Goal: Task Accomplishment & Management: Complete application form

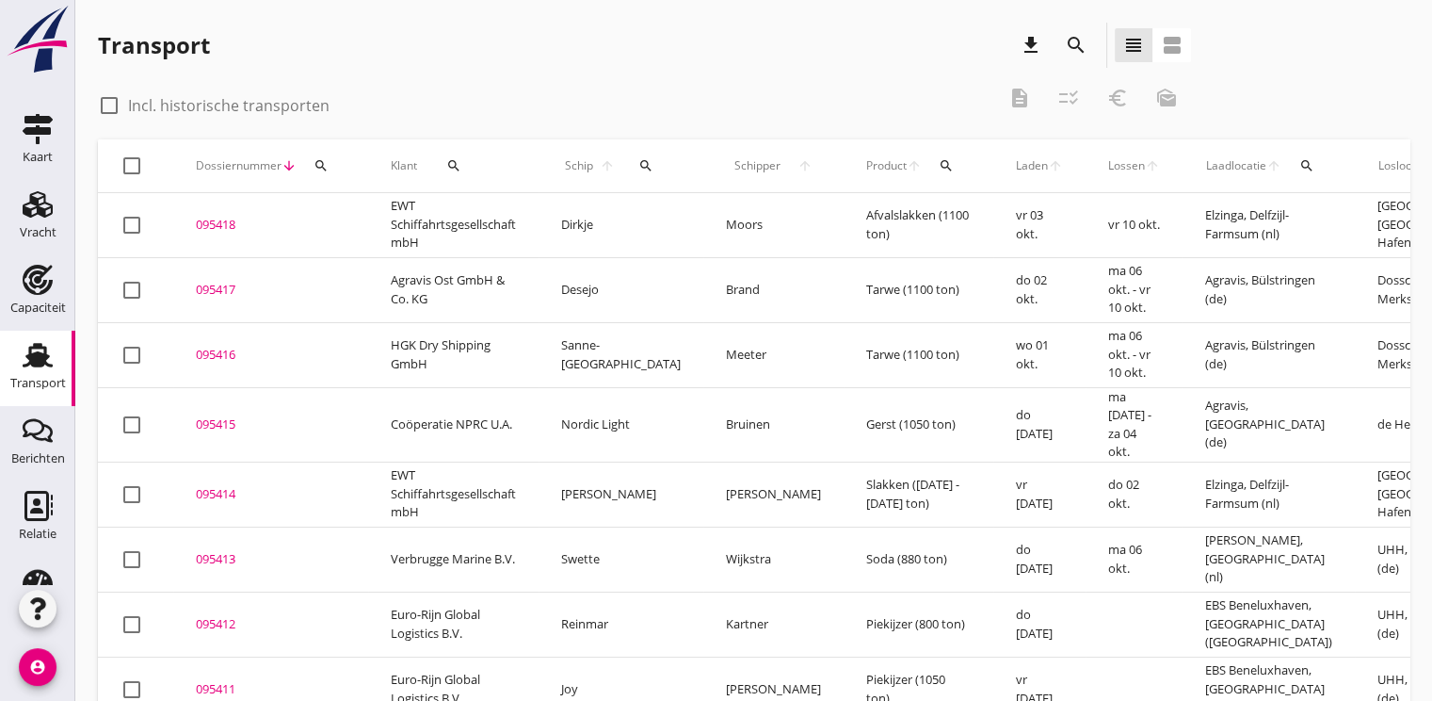
click at [334, 166] on div "search" at bounding box center [321, 165] width 34 height 15
click at [371, 215] on input "Zoeken op dossiernummer..." at bounding box center [410, 220] width 196 height 30
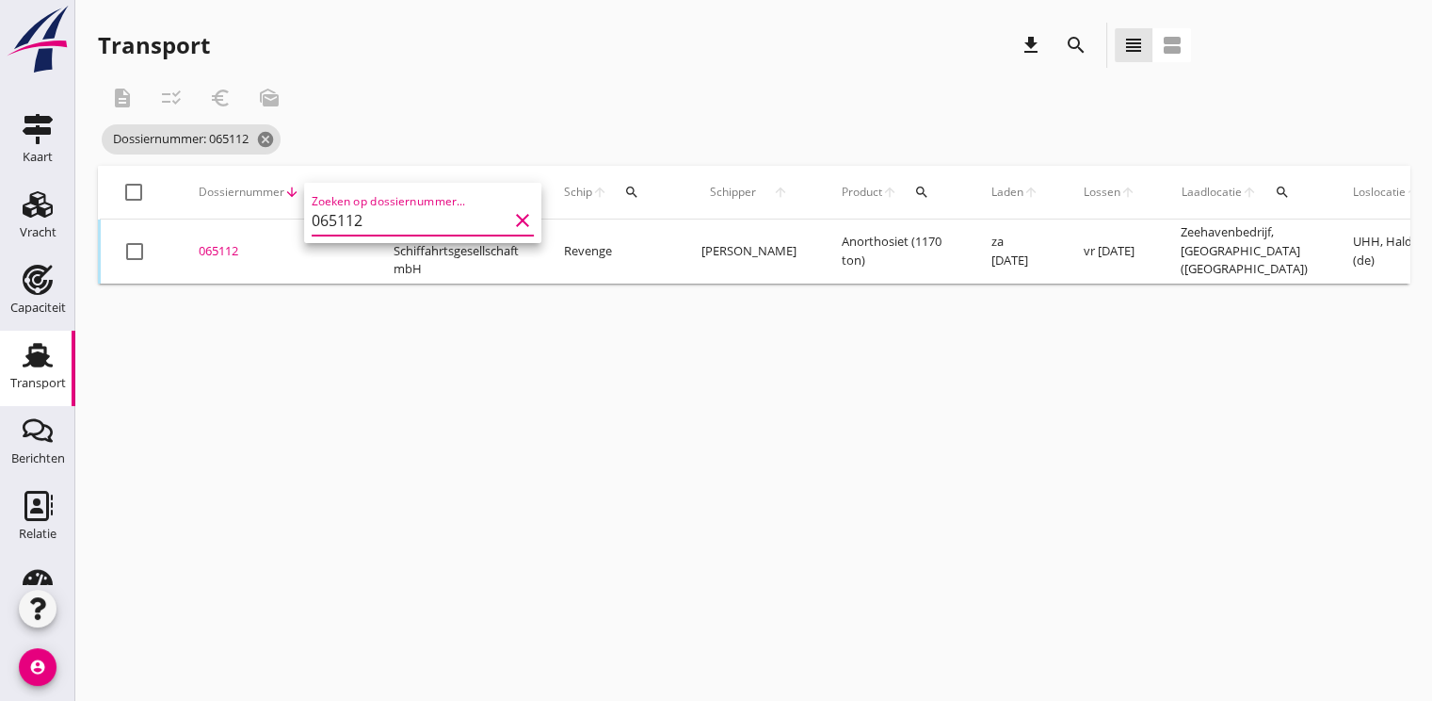
type input "065112"
click at [589, 298] on div "Transport download search view_headline view_agenda description checklist_rtl e…" at bounding box center [753, 153] width 1357 height 306
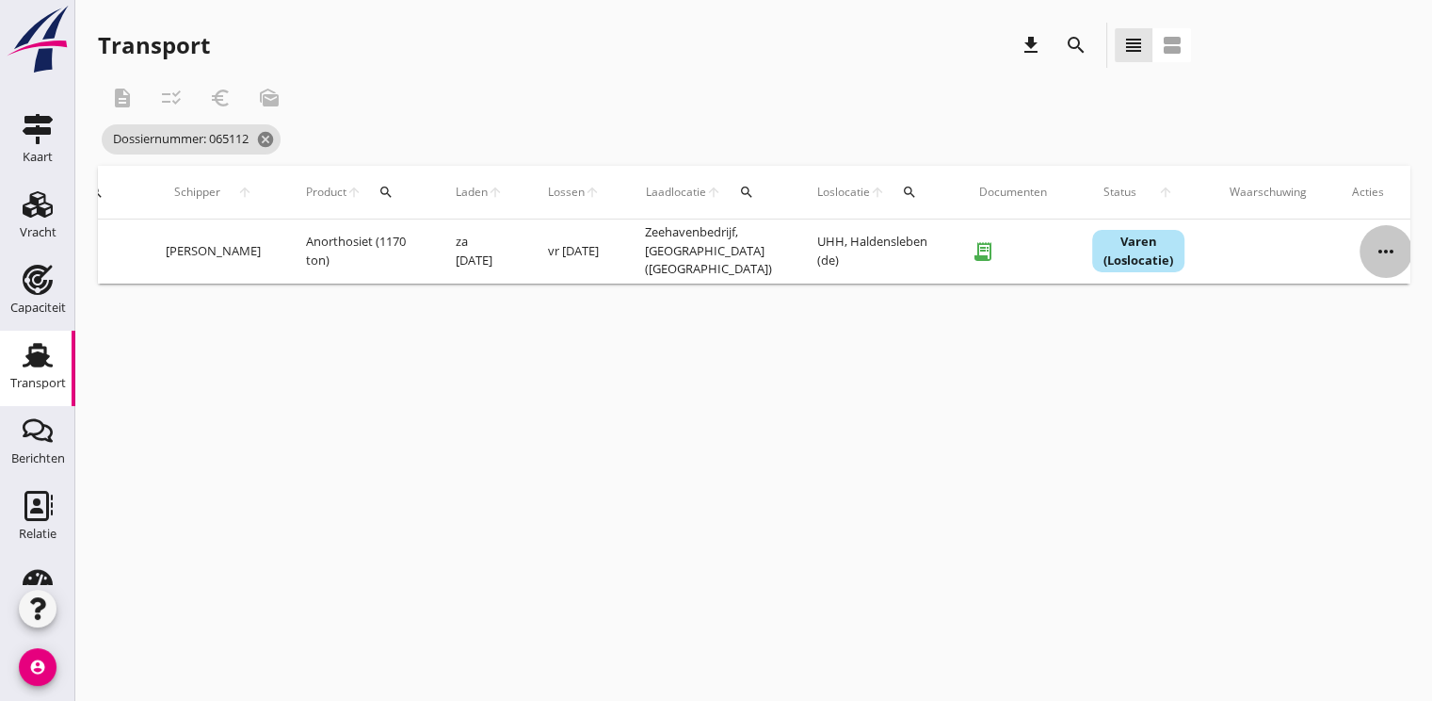
click at [1360, 256] on icon "more_horiz" at bounding box center [1386, 251] width 53 height 53
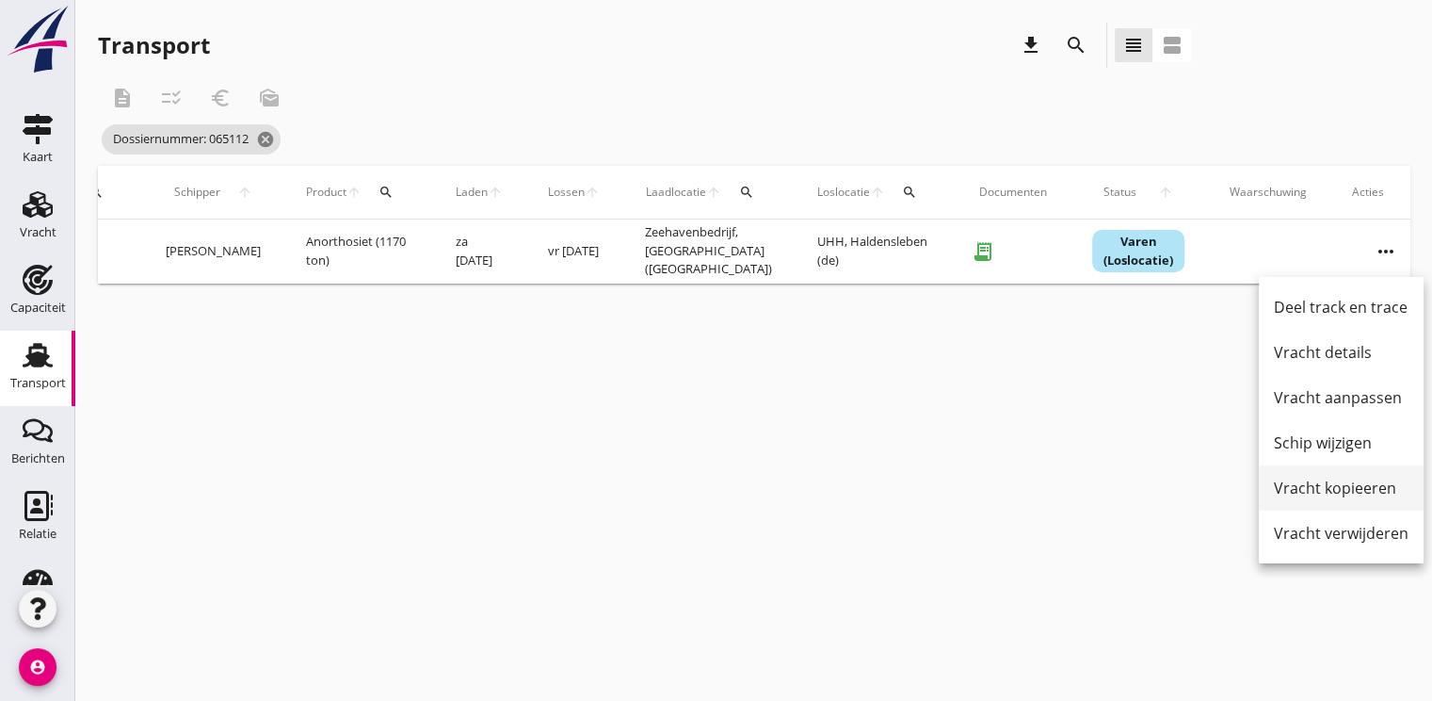
click at [1351, 489] on div "Vracht kopieeren" at bounding box center [1341, 487] width 135 height 23
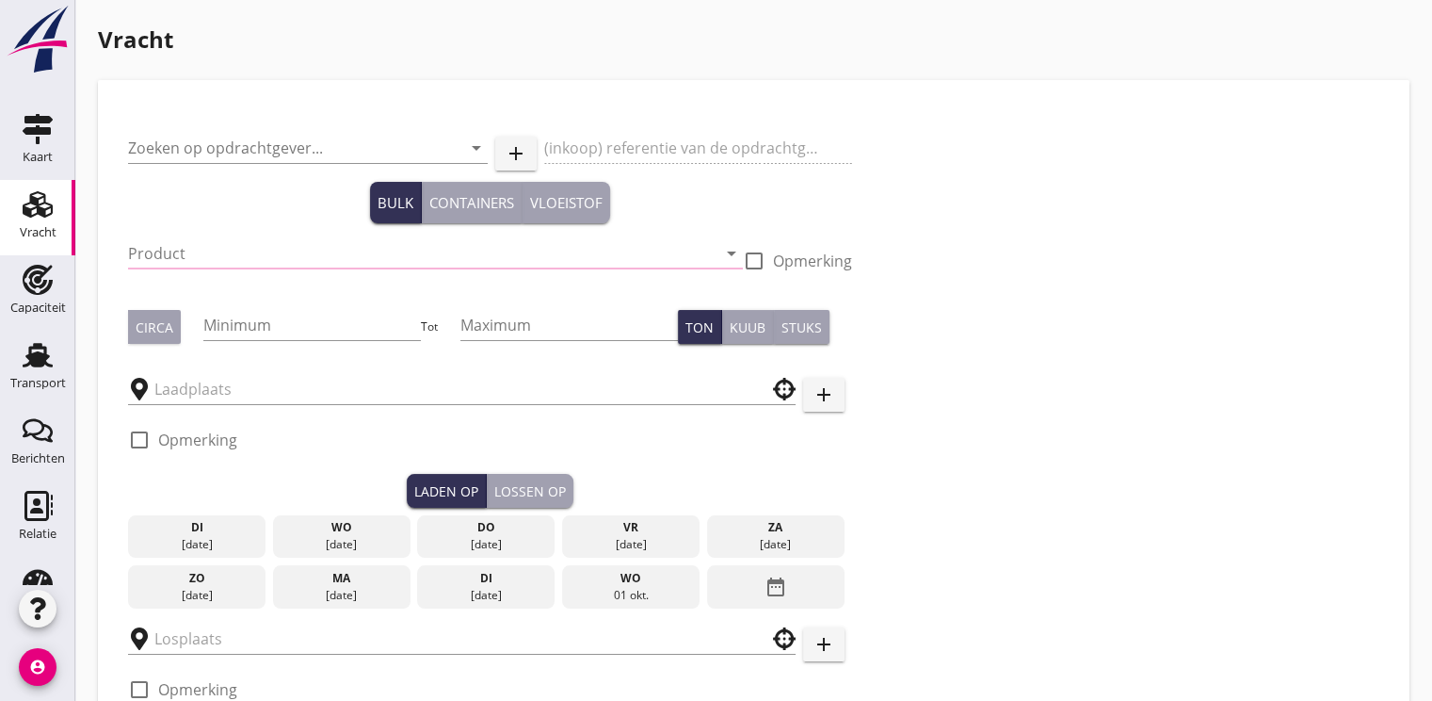
type input "EWT Schiffahrtsgesellschaft mbH"
type input "Anorthosiet (6399)"
type input "1200"
checkbox input "true"
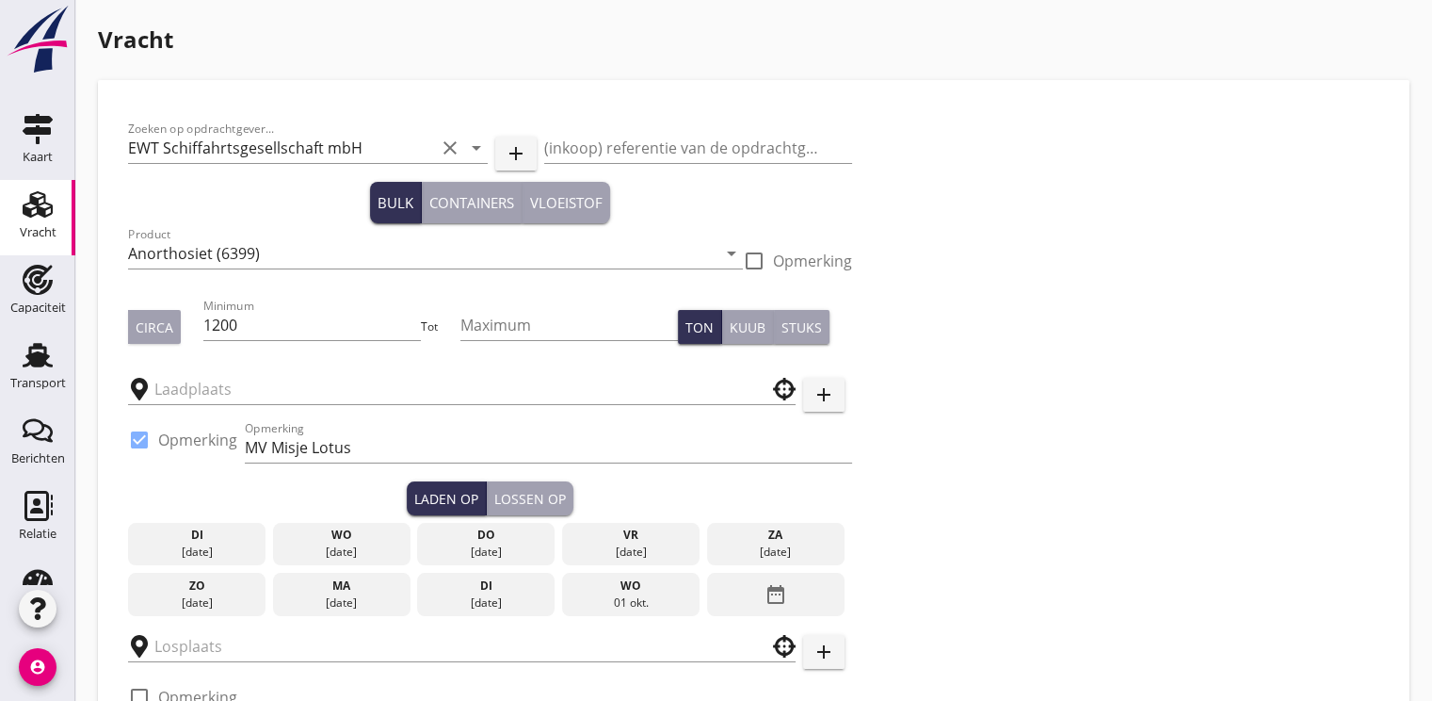
type input "Zeehavenbedrijf"
type input "UHH"
checkbox input "true"
type input "14000"
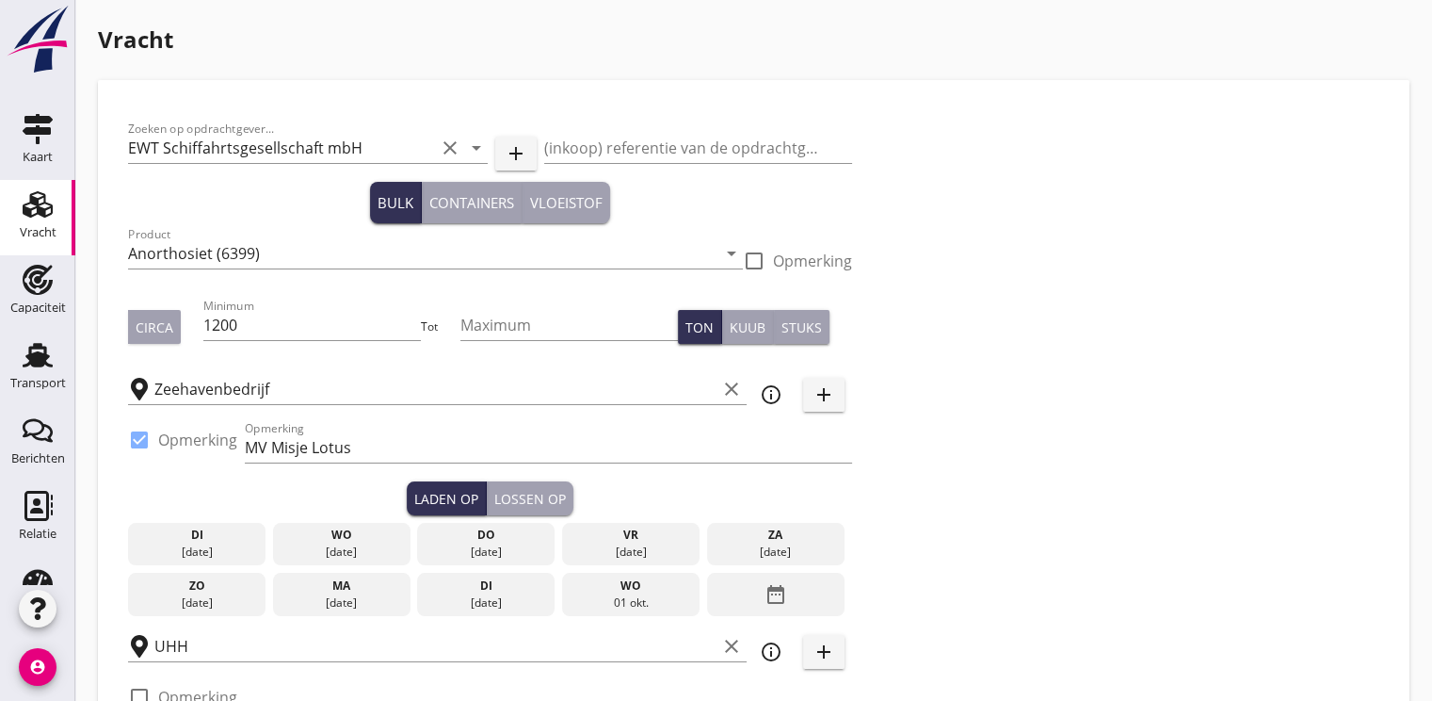
checkbox input "false"
radio input "false"
checkbox input "true"
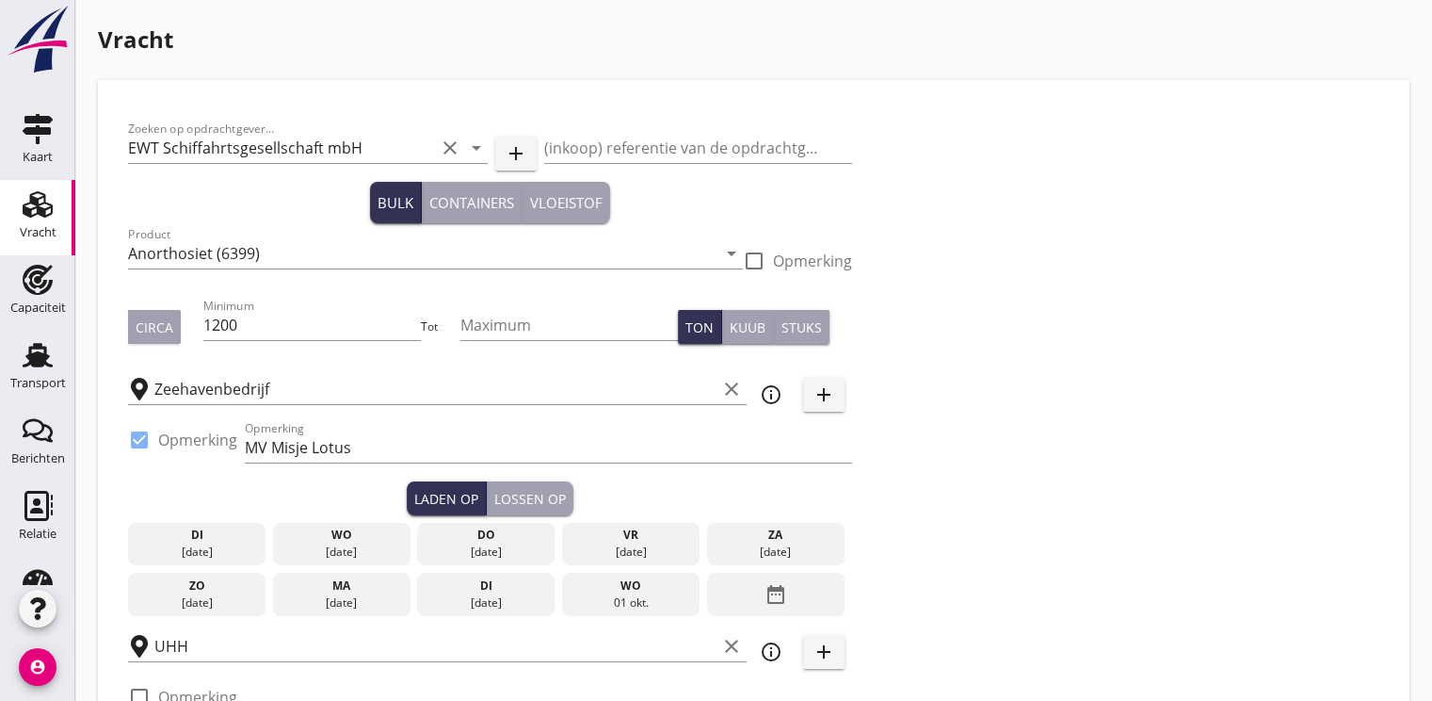
checkbox input "true"
type input "2"
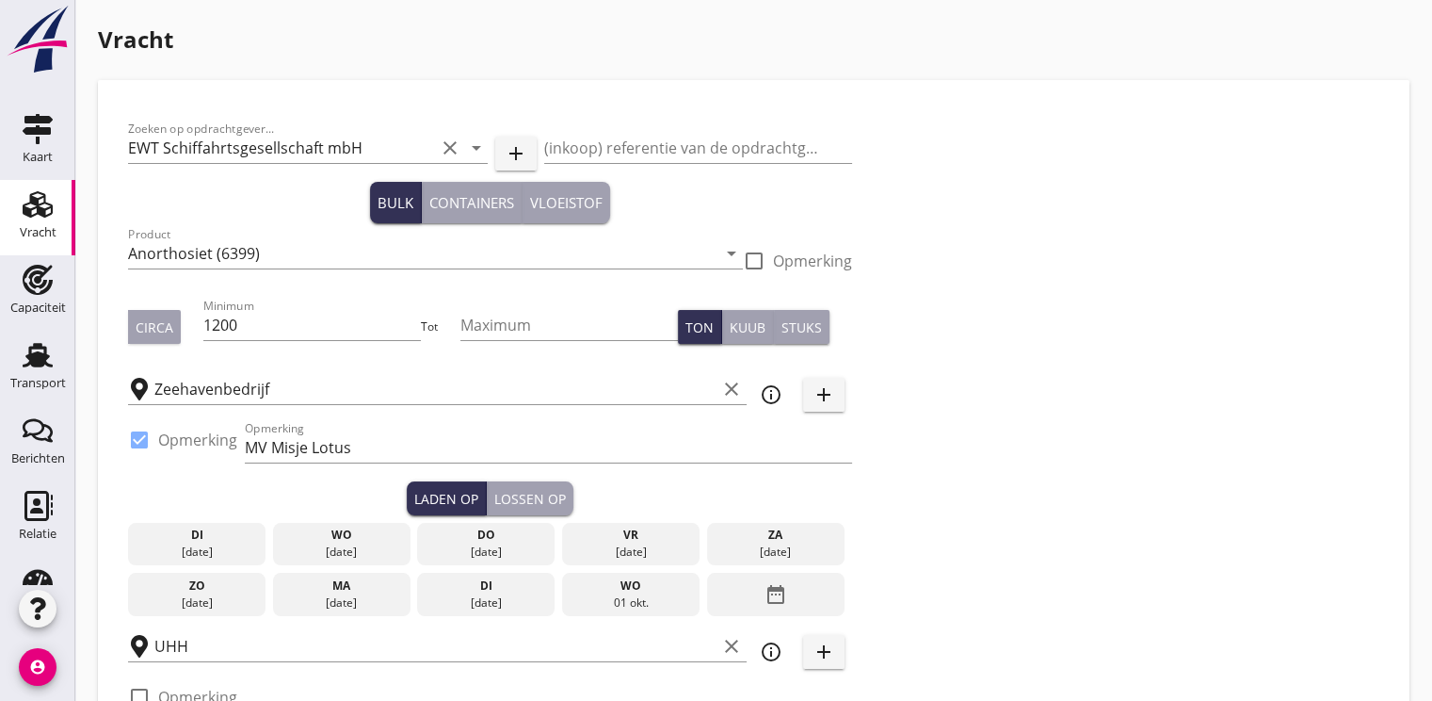
type input "5"
type input "12"
checkbox input "false"
radio input "false"
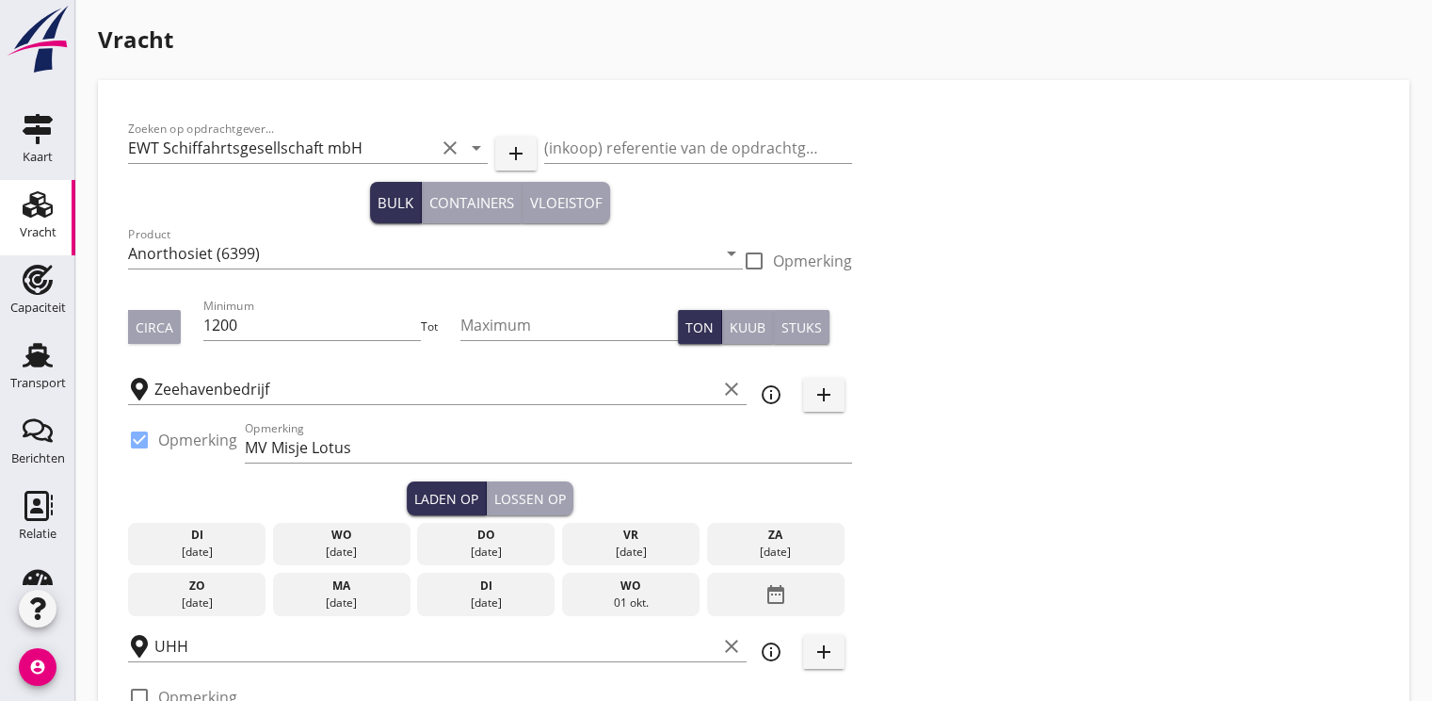
radio input "false"
checkbox input "true"
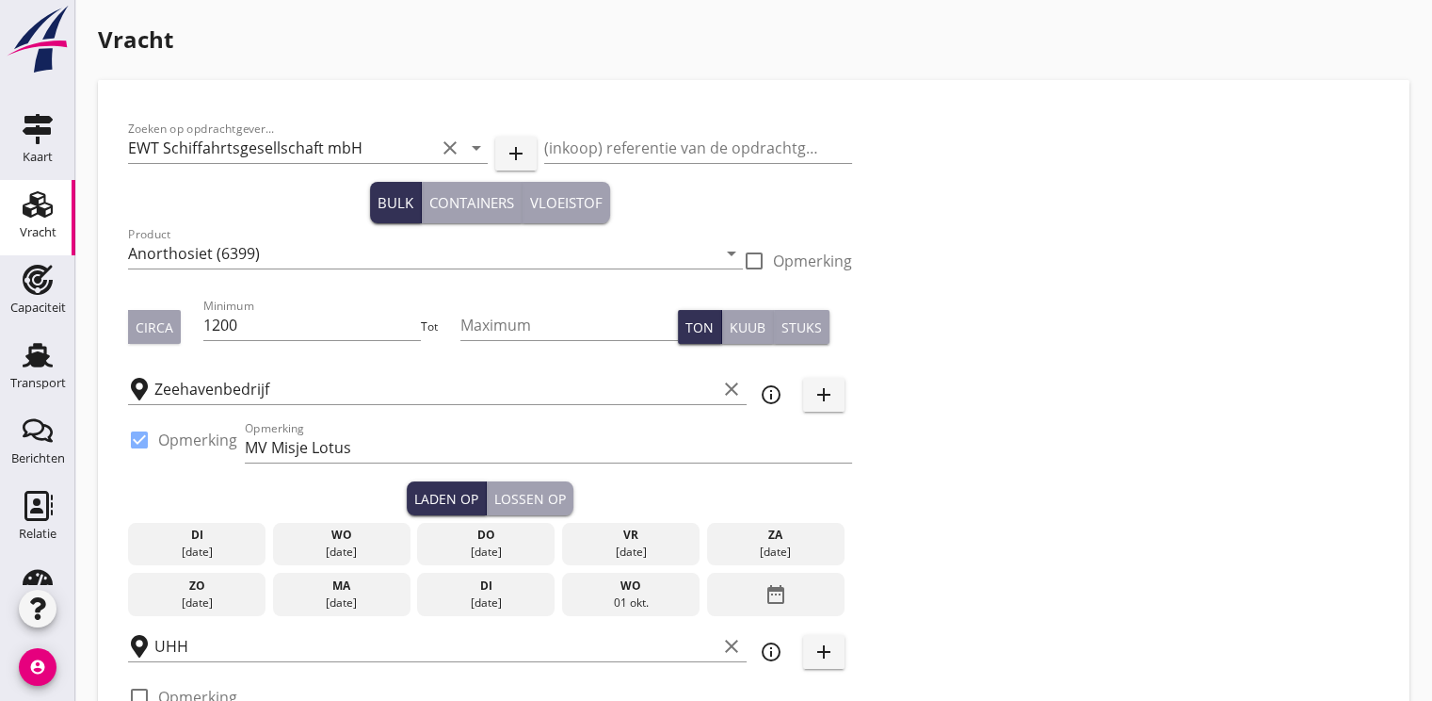
type input "2"
type input "21"
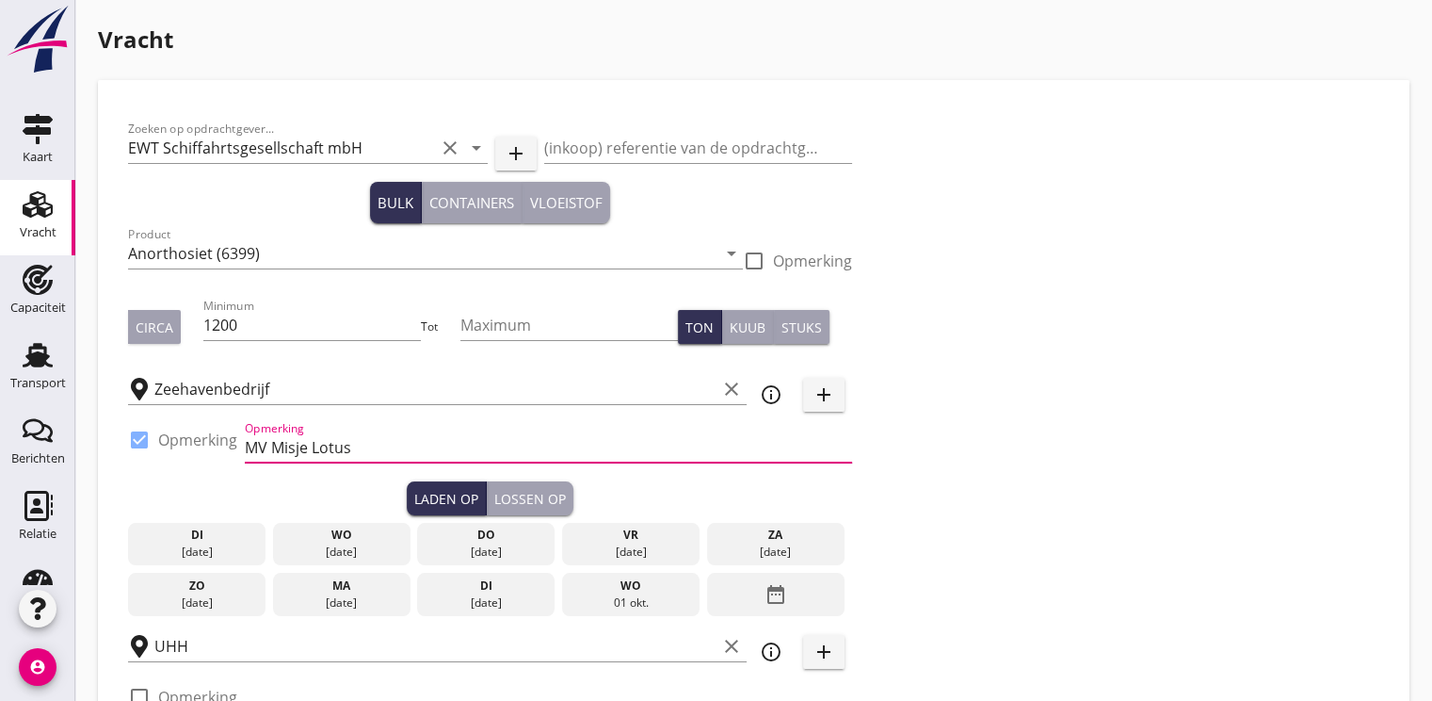
click at [392, 444] on input "MV Misje Lotus" at bounding box center [548, 447] width 607 height 30
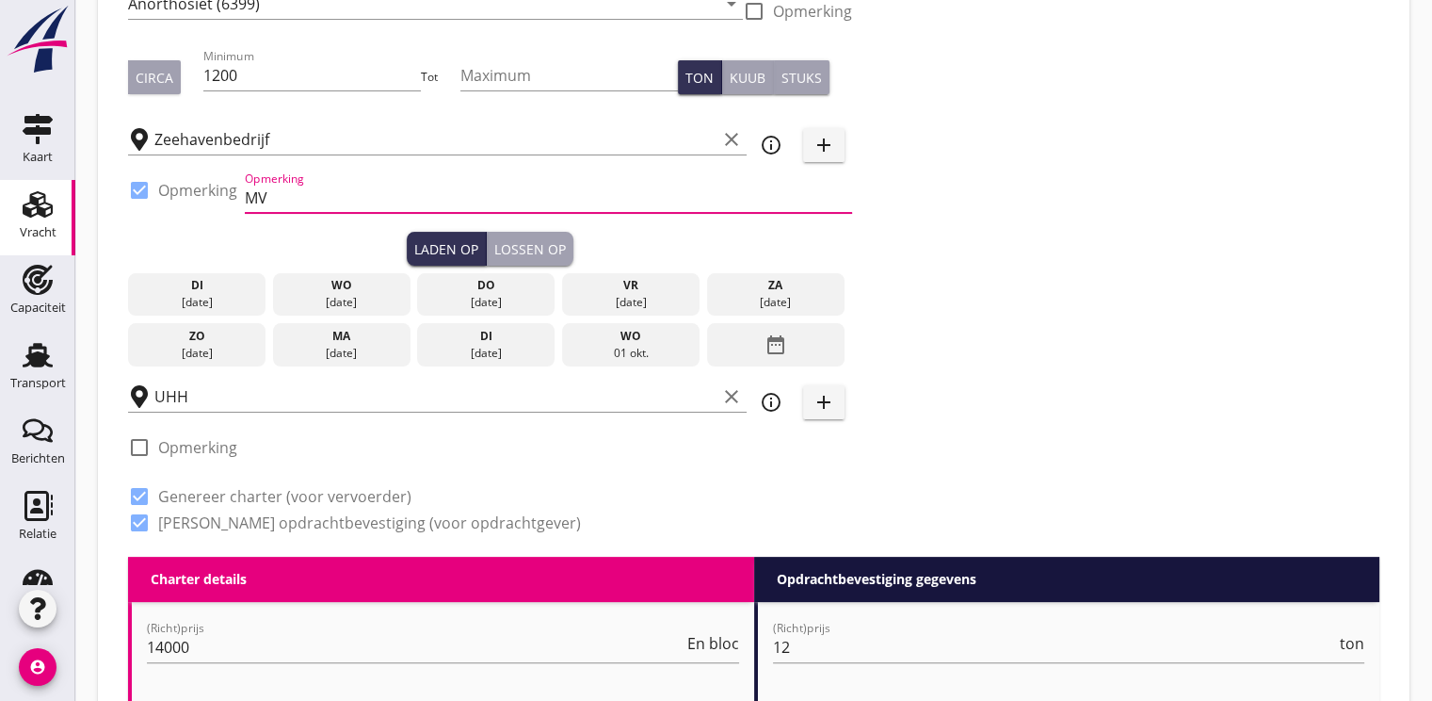
scroll to position [282, 0]
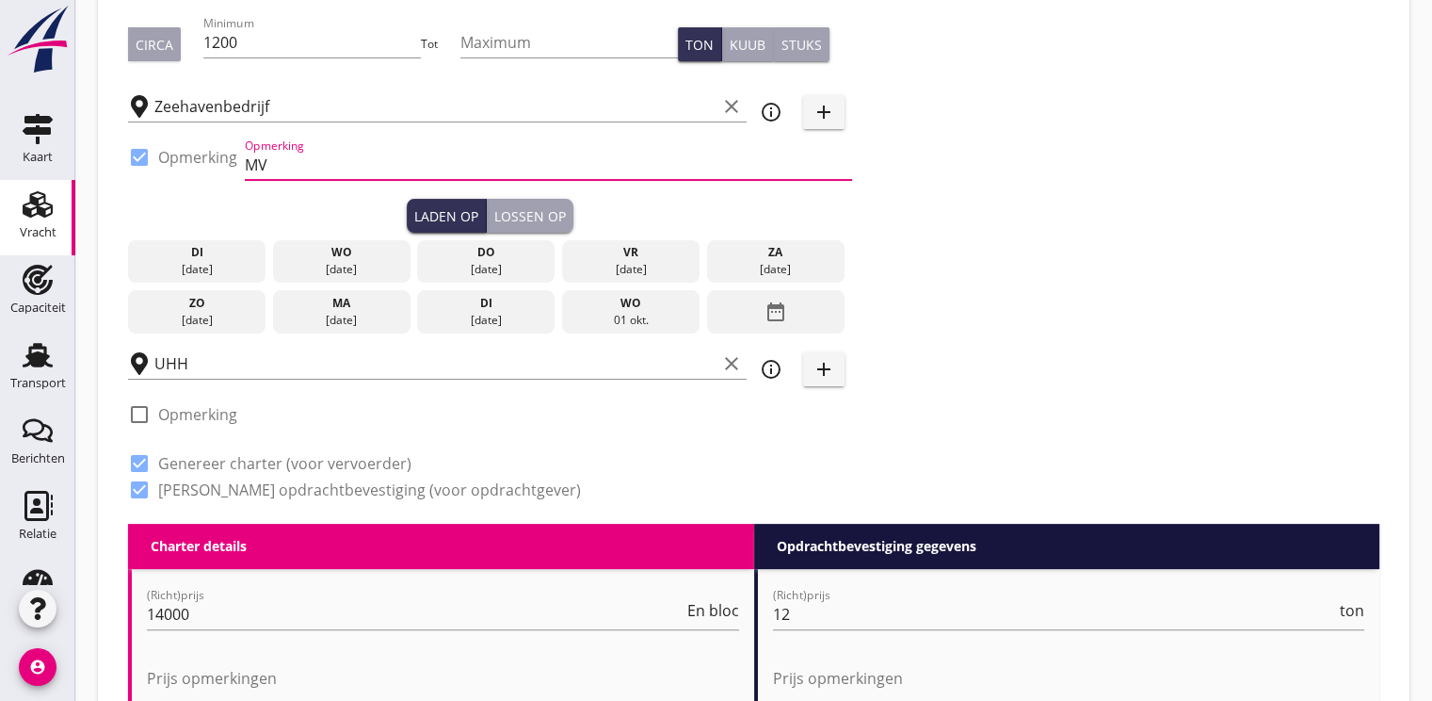
type input "MV"
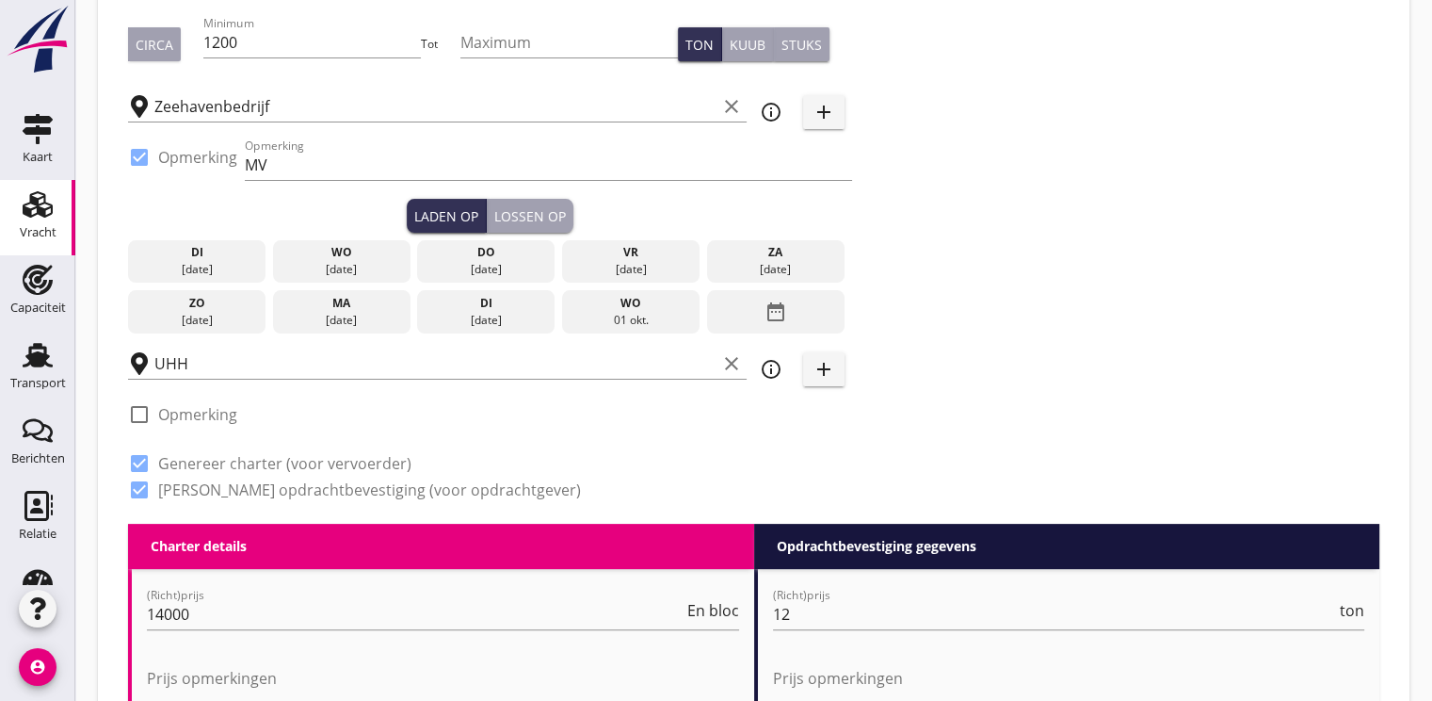
scroll to position [0, 0]
click at [341, 295] on div "ma" at bounding box center [341, 303] width 128 height 17
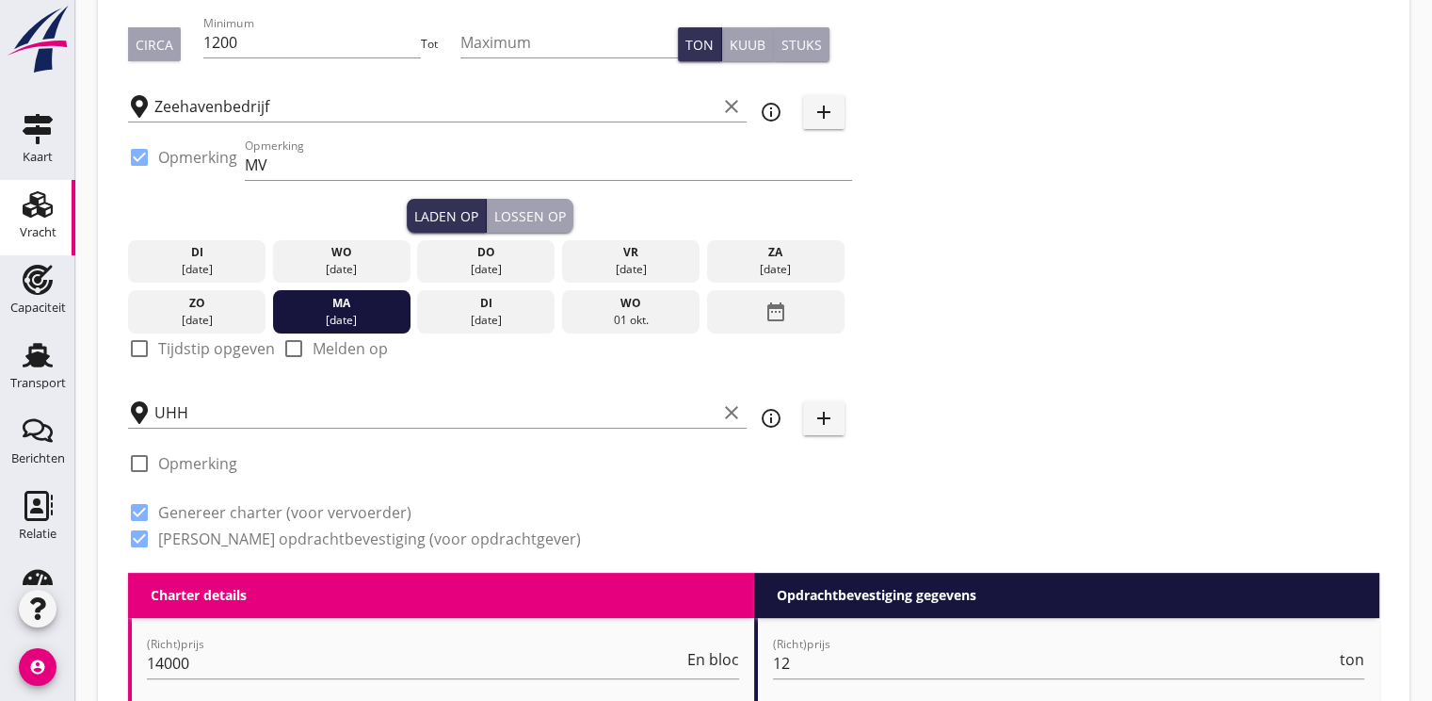
click at [143, 346] on div at bounding box center [139, 348] width 32 height 32
checkbox input "true"
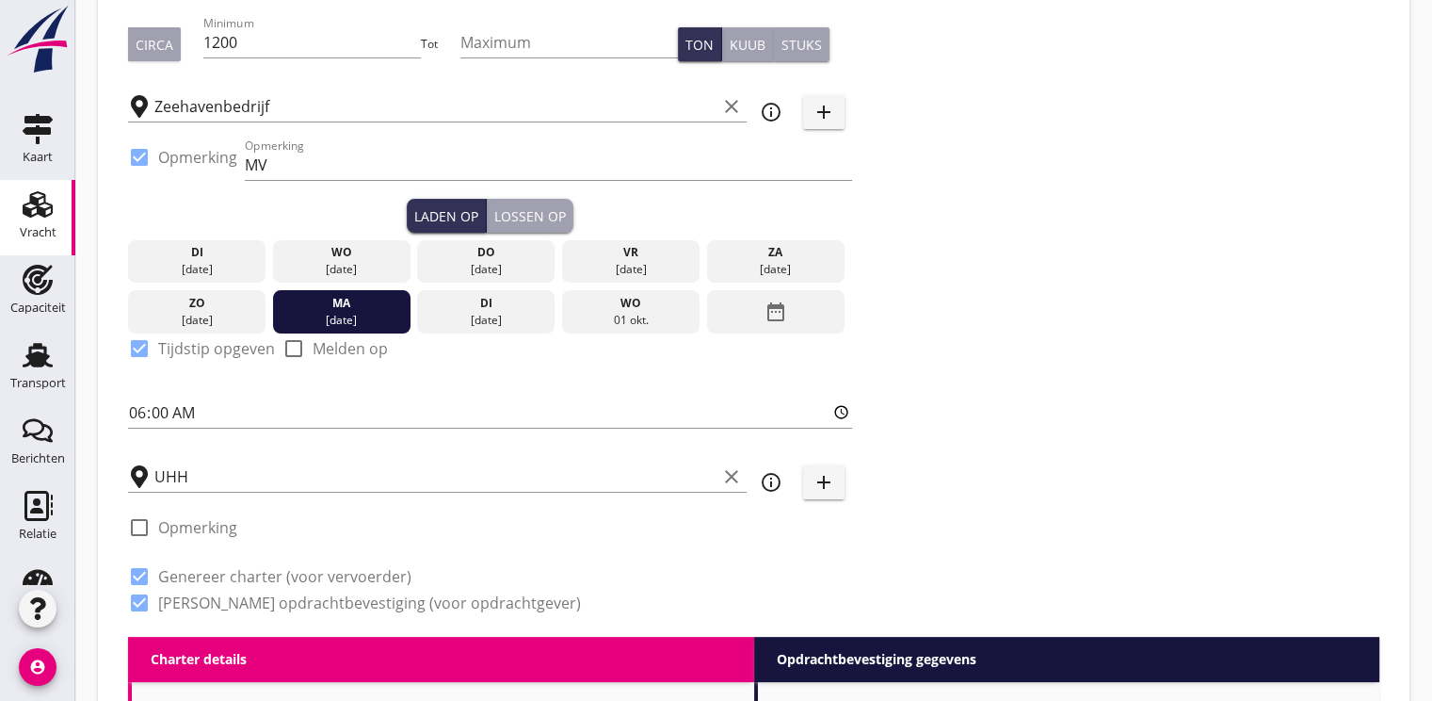
click at [531, 208] on div "Lossen op" at bounding box center [530, 216] width 72 height 20
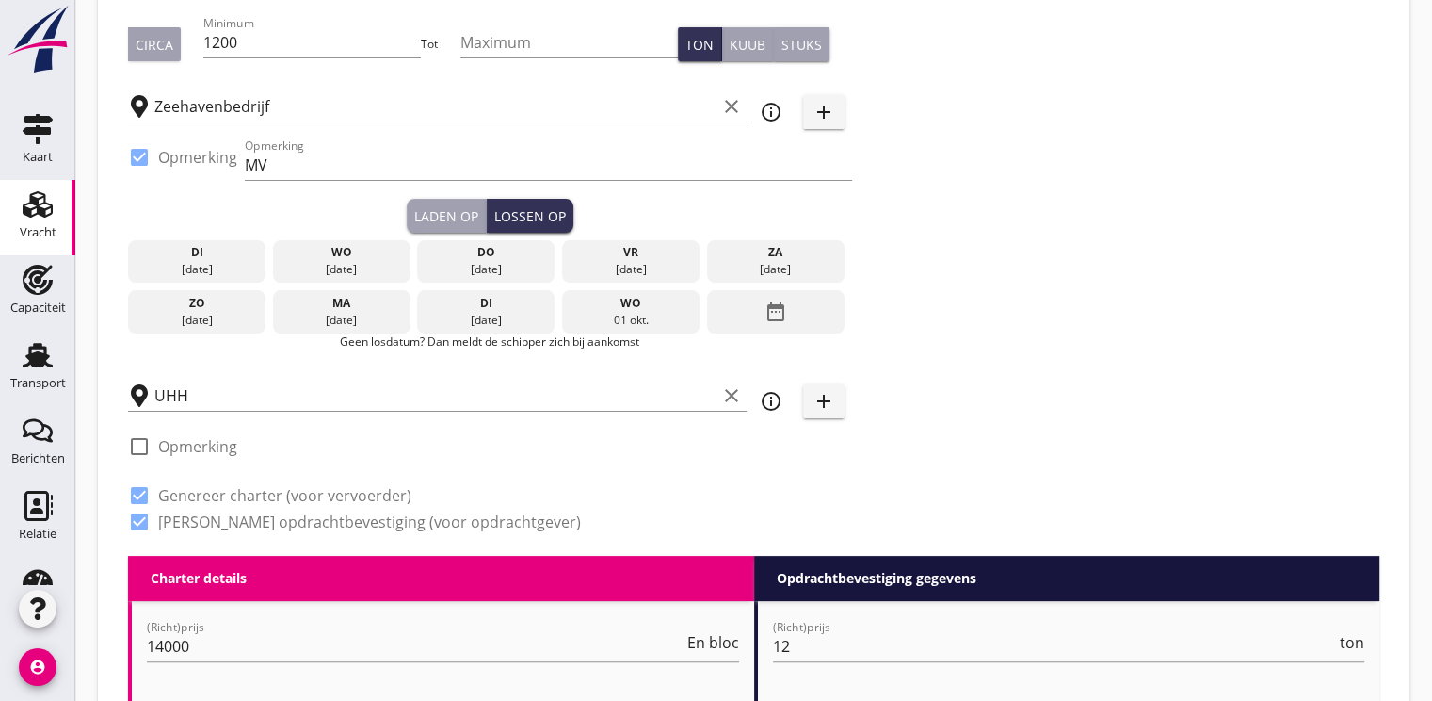
click at [792, 311] on div "date_range" at bounding box center [775, 311] width 137 height 43
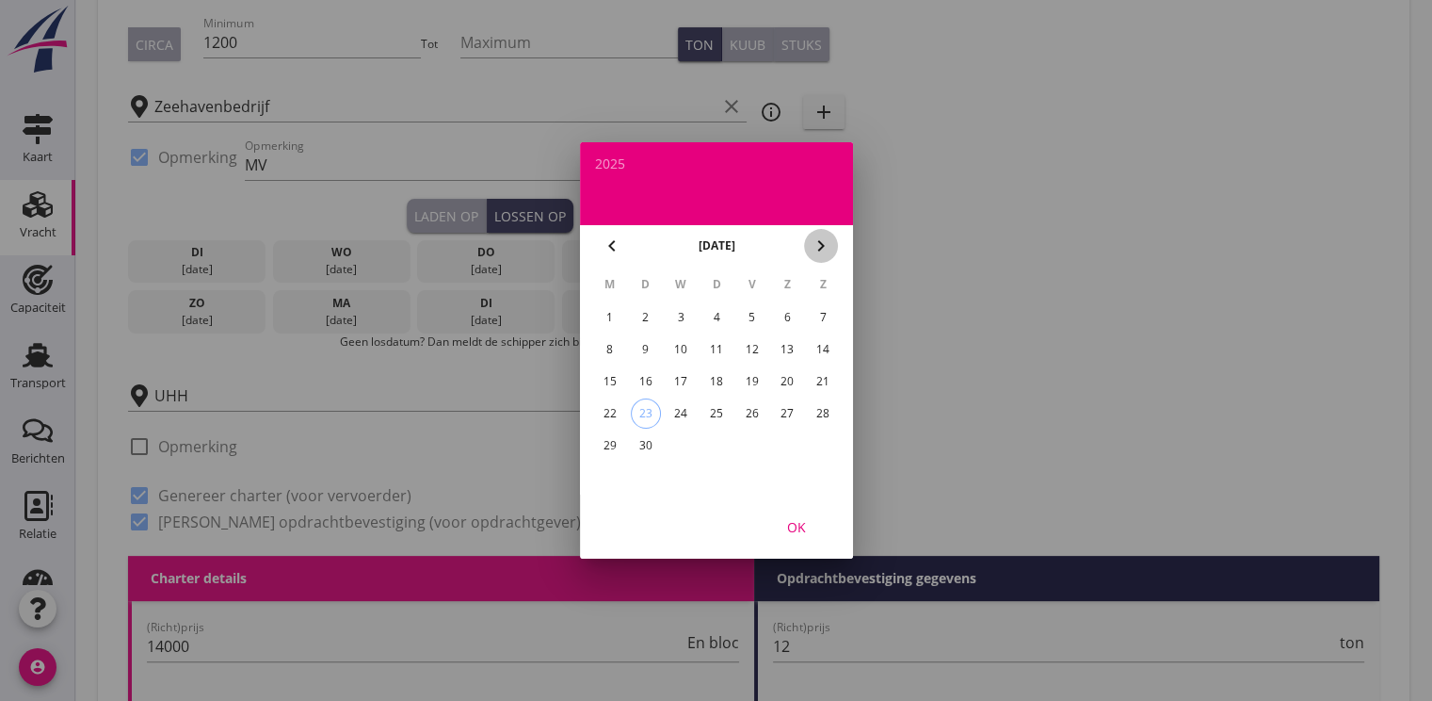
click at [822, 247] on icon "chevron_right" at bounding box center [821, 245] width 23 height 23
click at [607, 351] on div "6" at bounding box center [609, 349] width 30 height 30
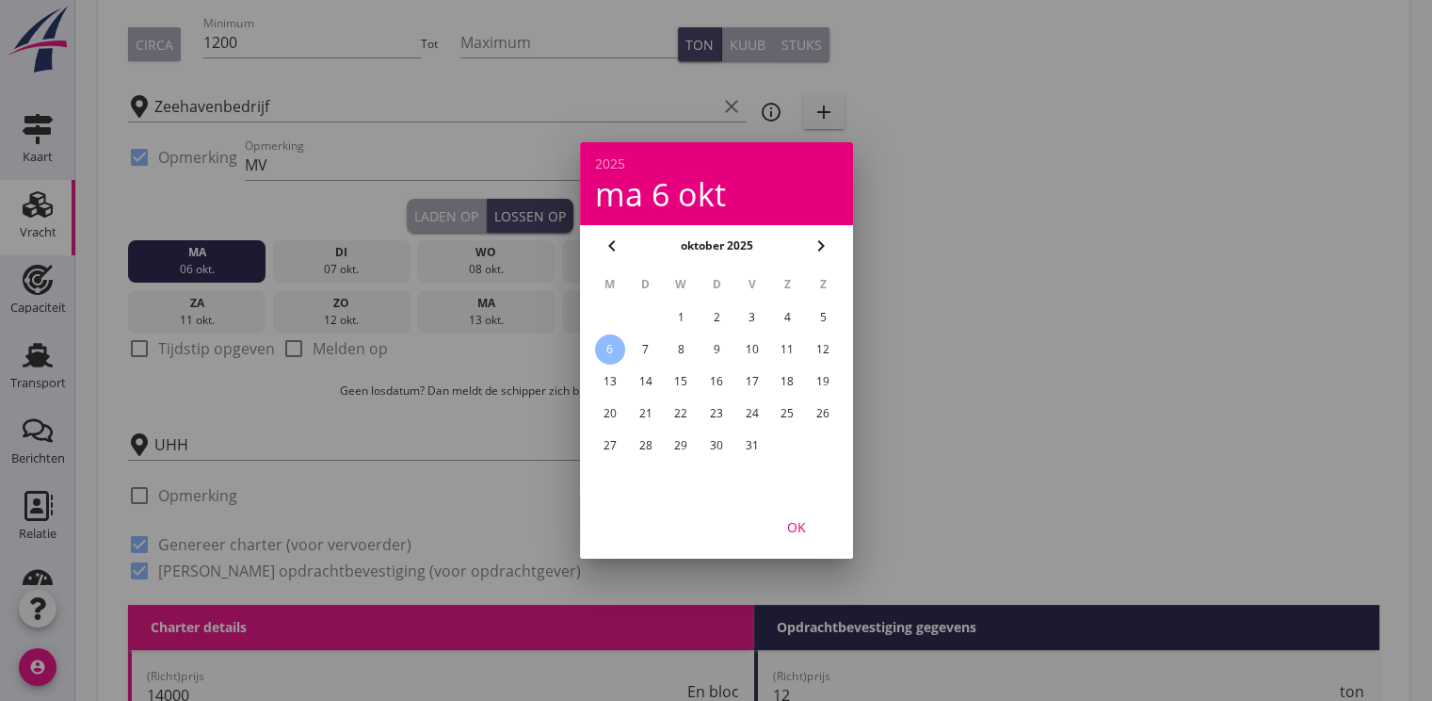
click at [783, 524] on div "OK" at bounding box center [796, 527] width 53 height 20
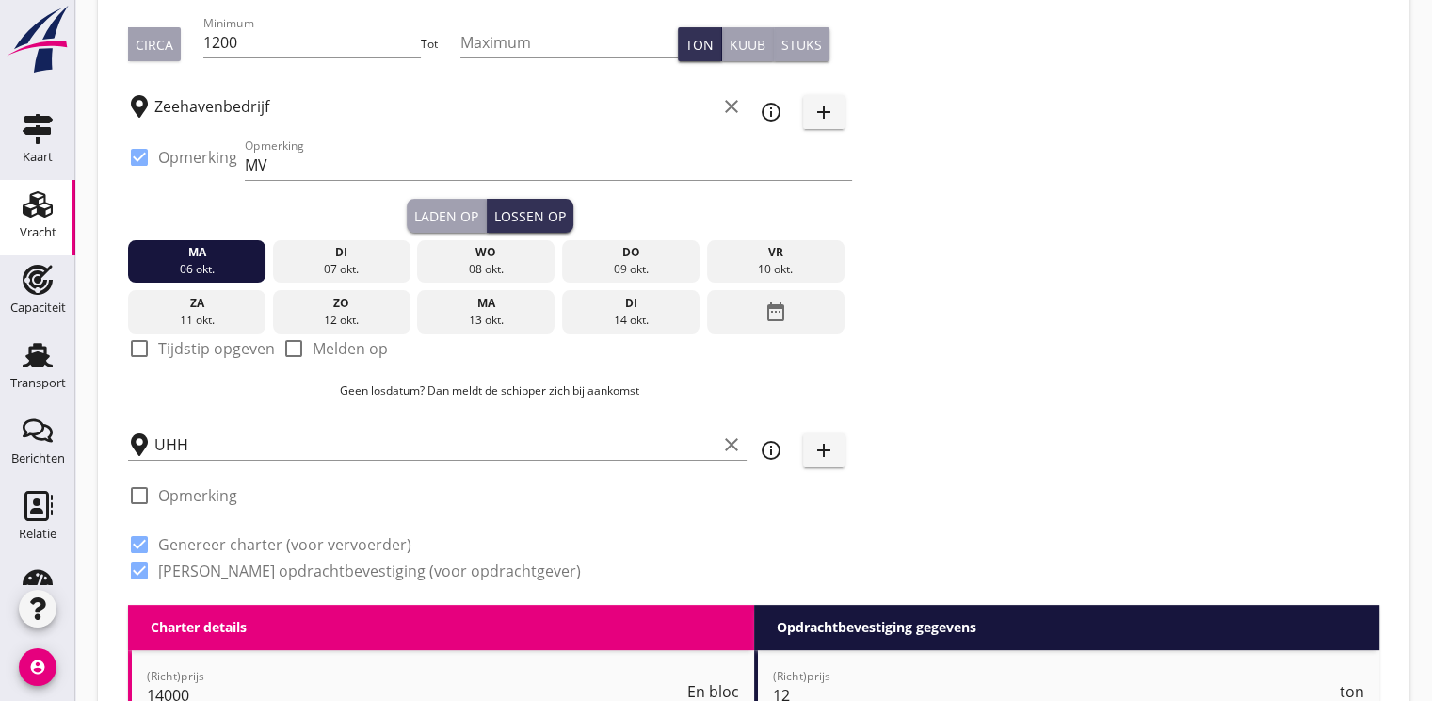
click at [141, 348] on div at bounding box center [139, 348] width 32 height 32
checkbox input "true"
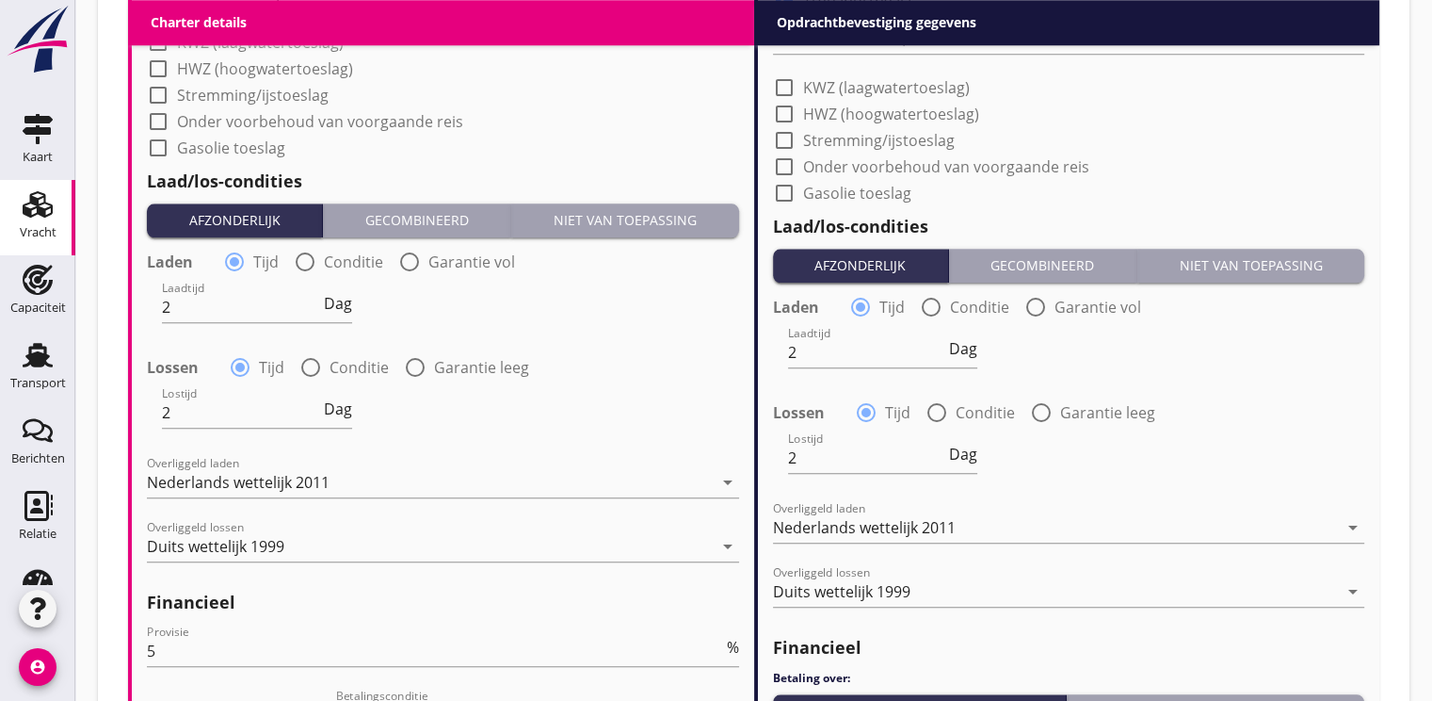
scroll to position [1883, 0]
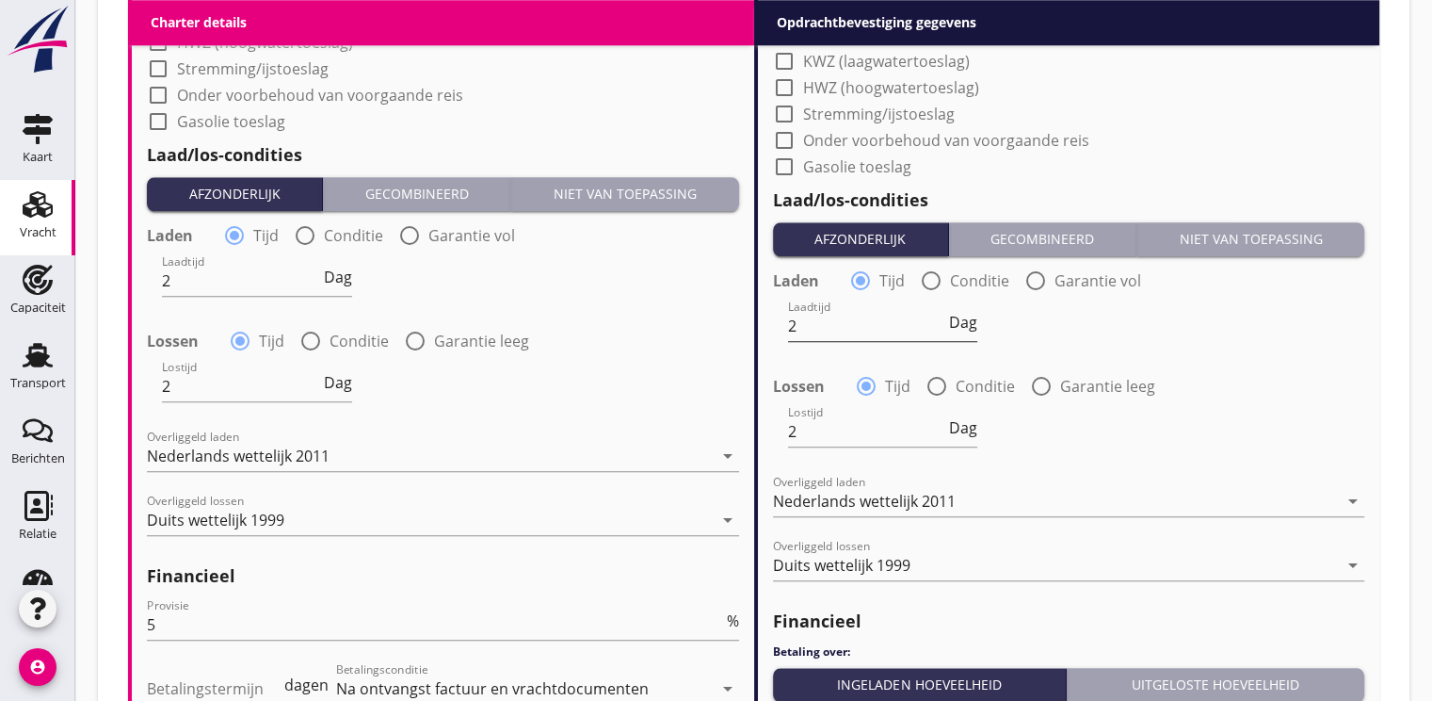
click at [804, 326] on input "2" at bounding box center [867, 326] width 158 height 30
click at [969, 320] on span "Dag" at bounding box center [963, 321] width 28 height 15
click at [959, 314] on span "Dienst" at bounding box center [954, 321] width 46 height 15
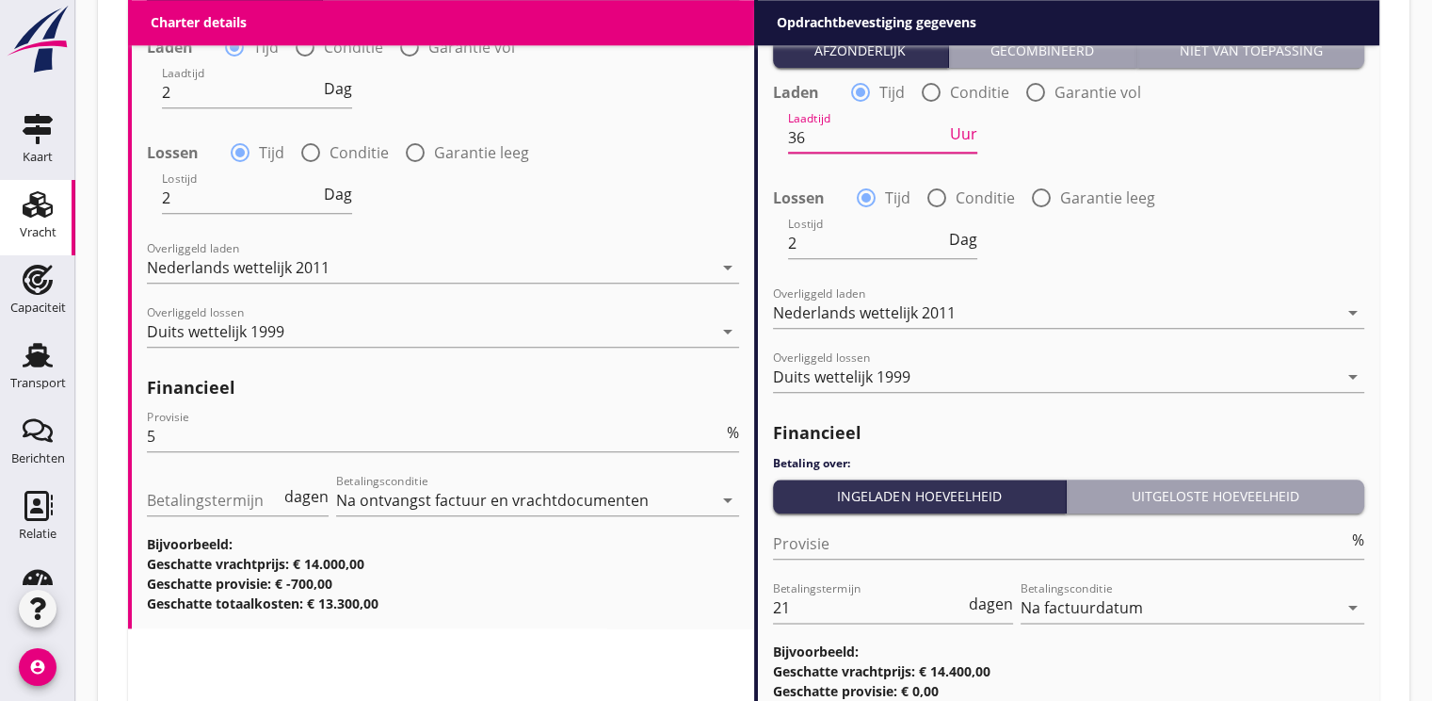
scroll to position [2233, 0]
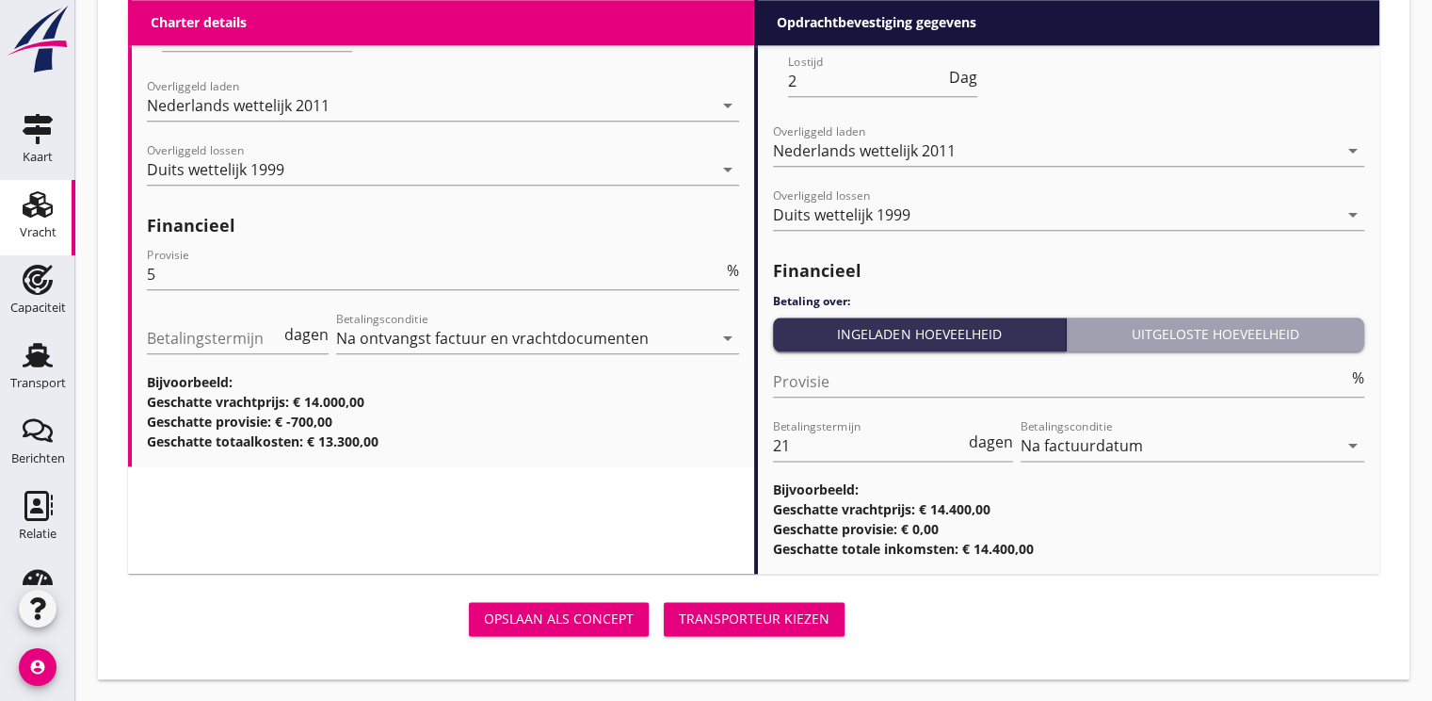
type input "36"
click at [763, 617] on div "Transporteur kiezen" at bounding box center [754, 618] width 151 height 20
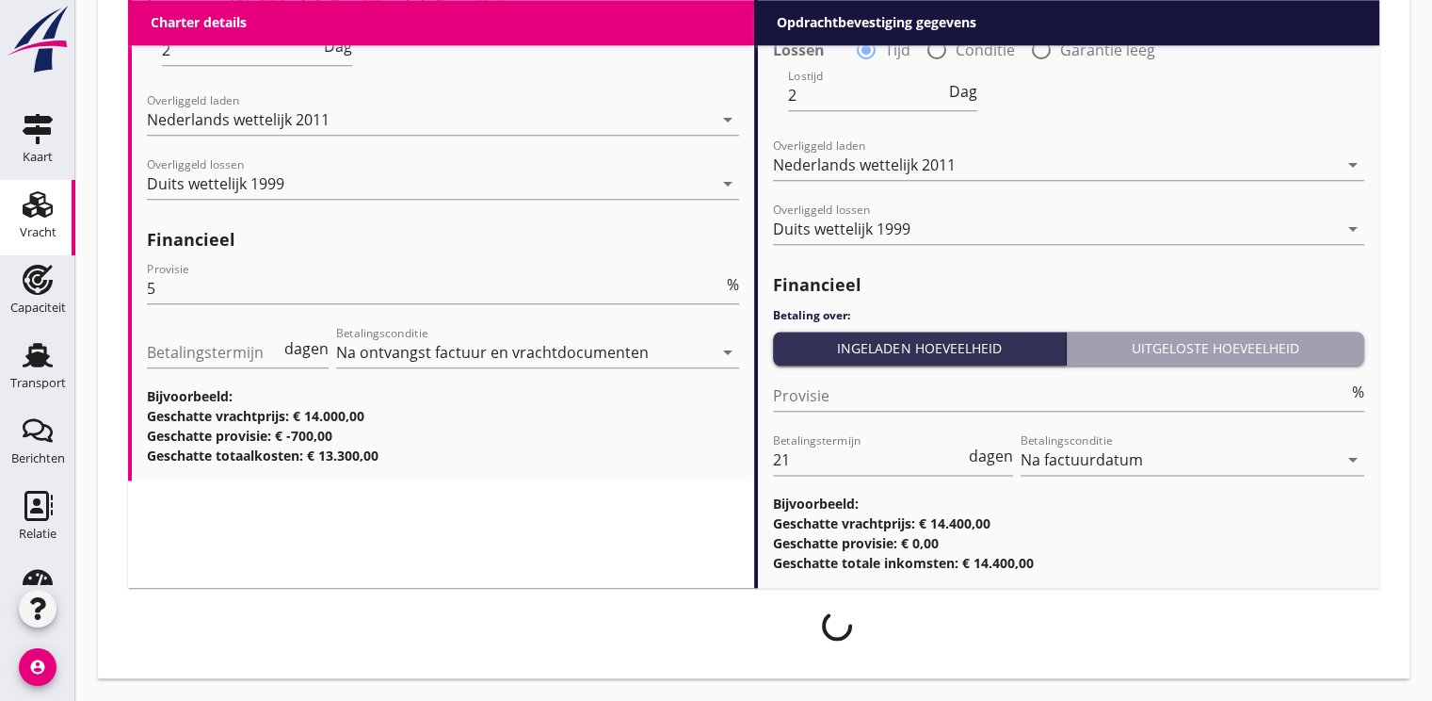
scroll to position [2218, 0]
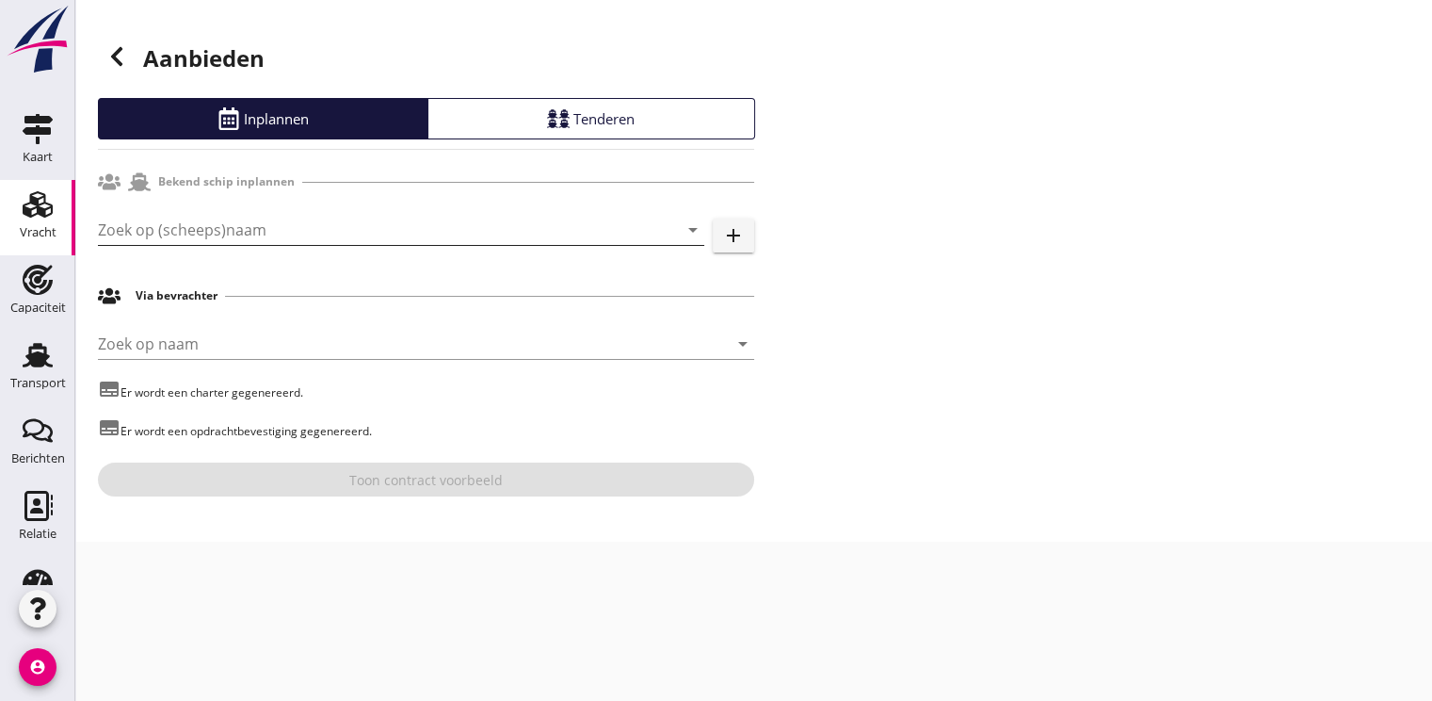
click at [188, 222] on input "Zoek op (scheeps)naam" at bounding box center [375, 230] width 554 height 30
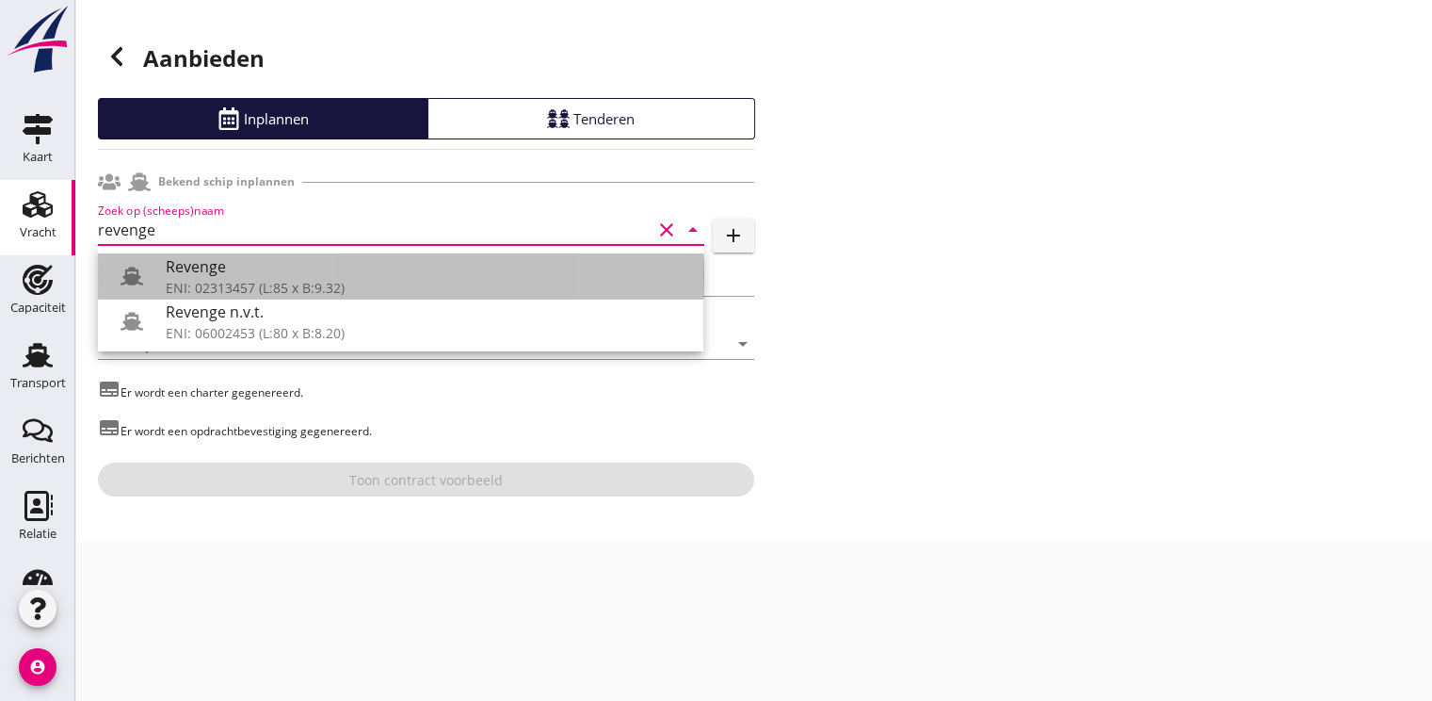
click at [215, 271] on div "Revenge" at bounding box center [427, 266] width 523 height 23
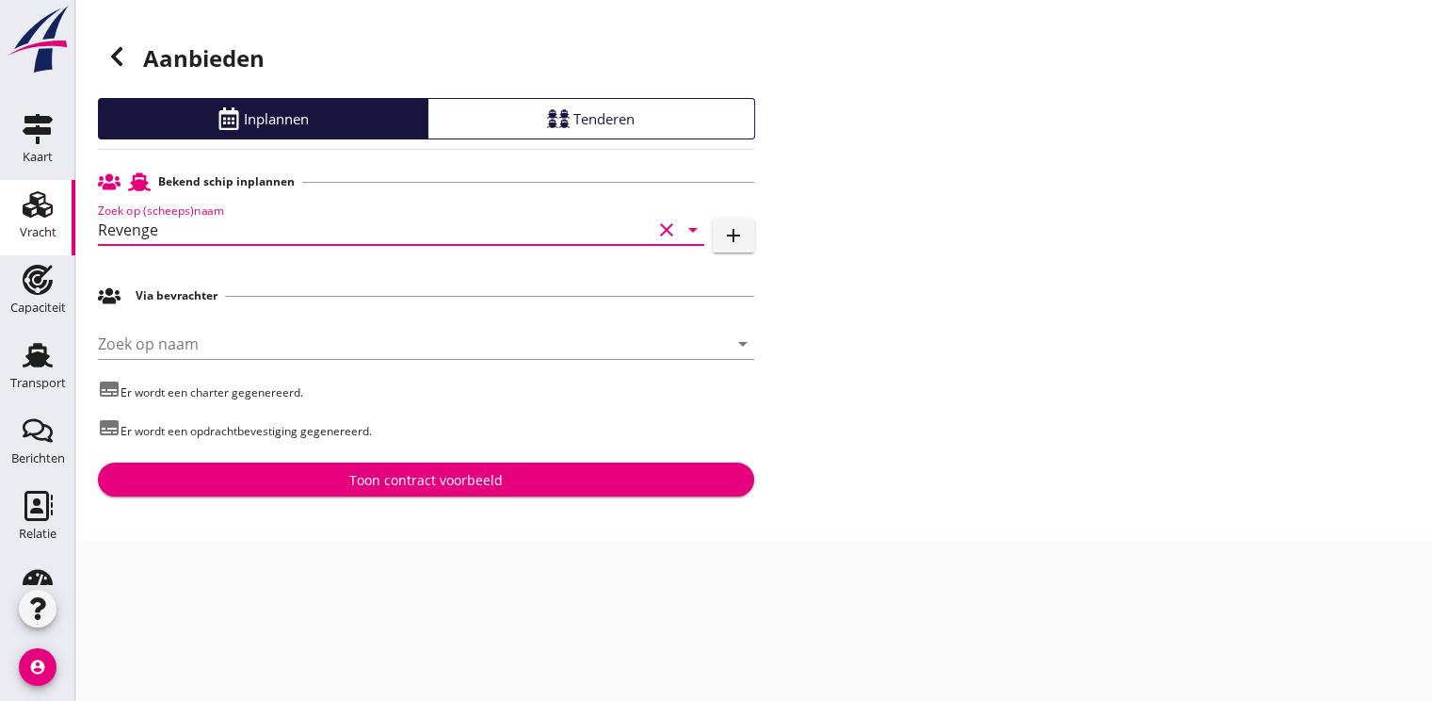
type input "Revenge"
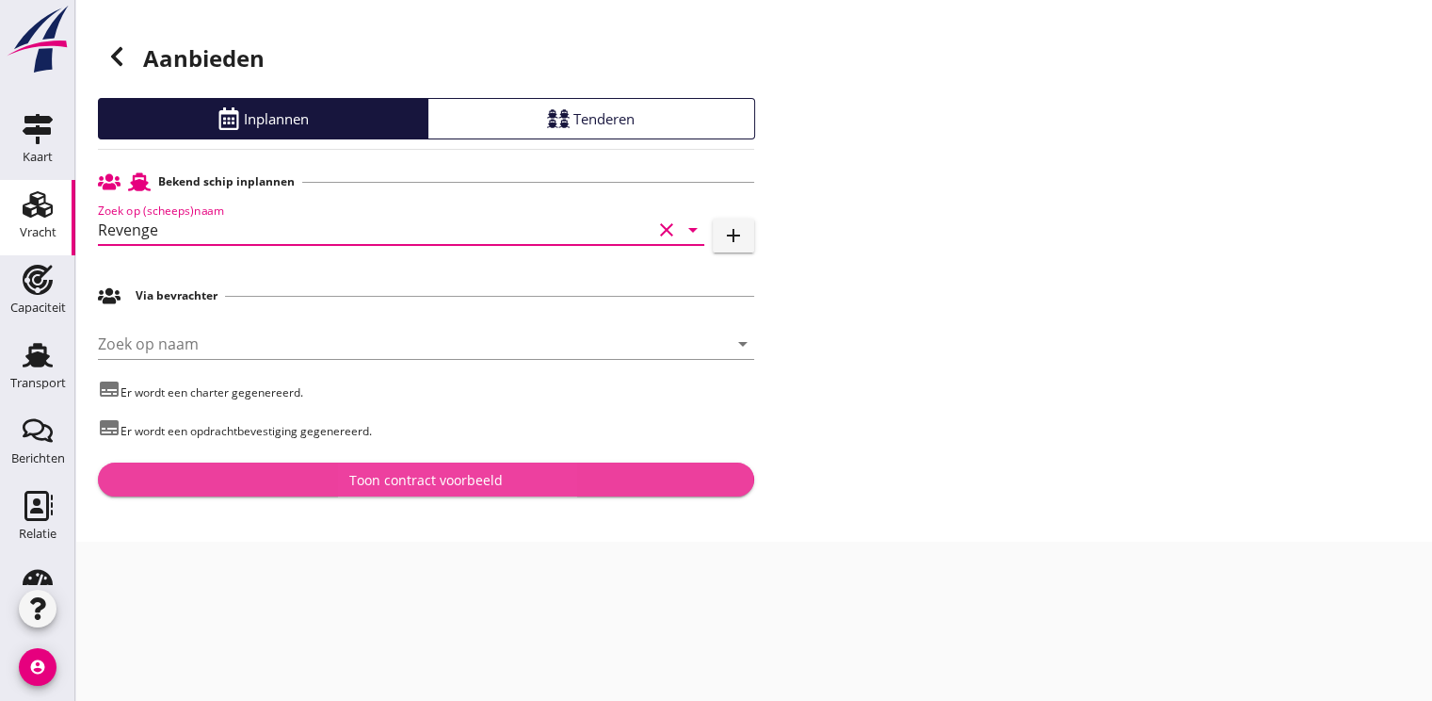
click at [471, 480] on div "Toon contract voorbeeld" at bounding box center [425, 480] width 153 height 20
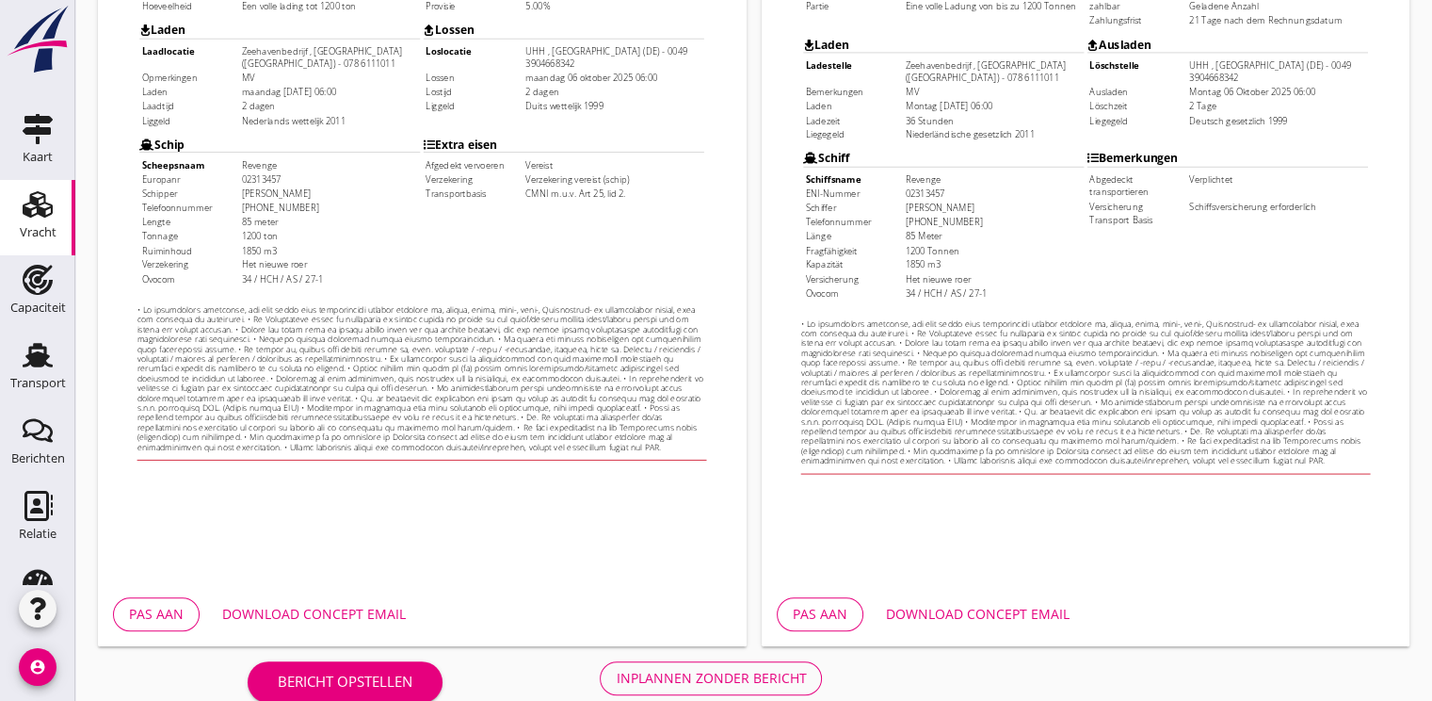
scroll to position [553, 0]
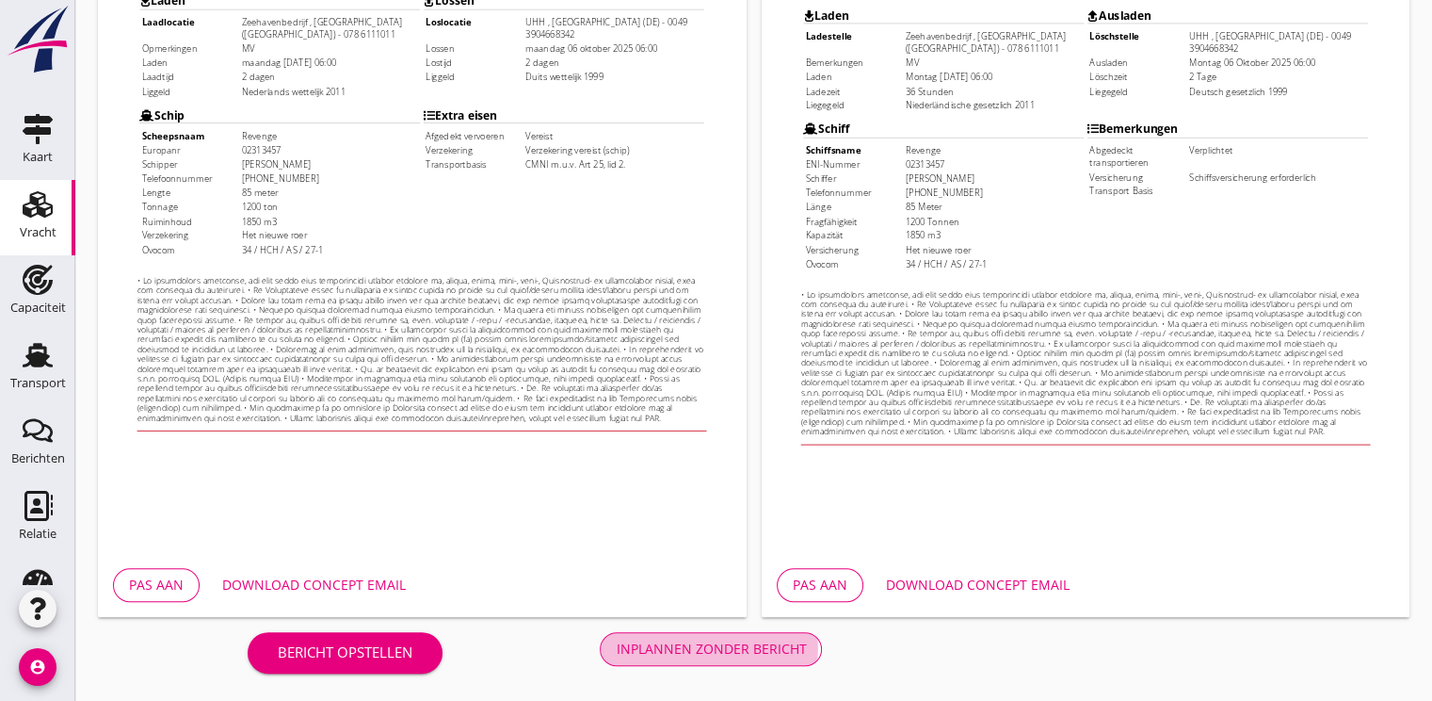
click at [701, 648] on div "Inplannen zonder bericht" at bounding box center [711, 648] width 190 height 20
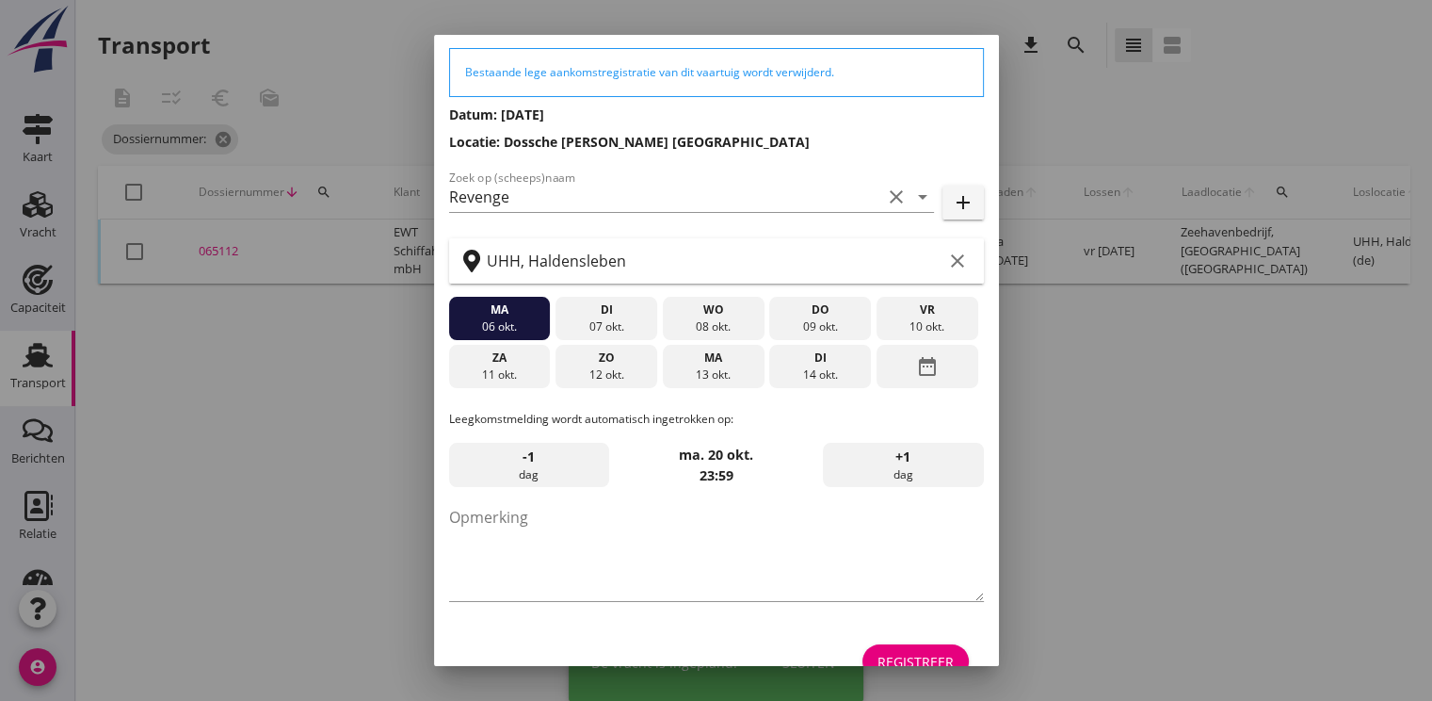
scroll to position [98, 0]
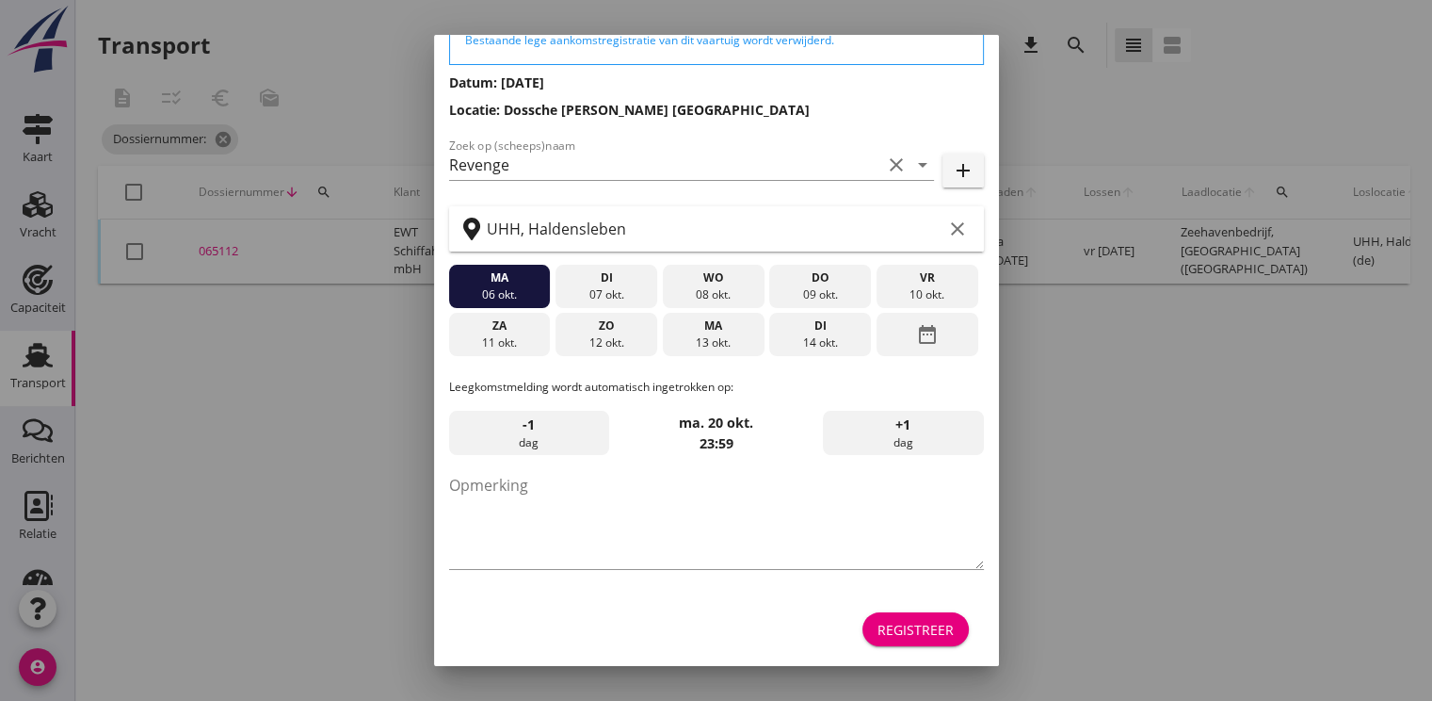
click at [911, 635] on div "Registreer" at bounding box center [916, 630] width 76 height 20
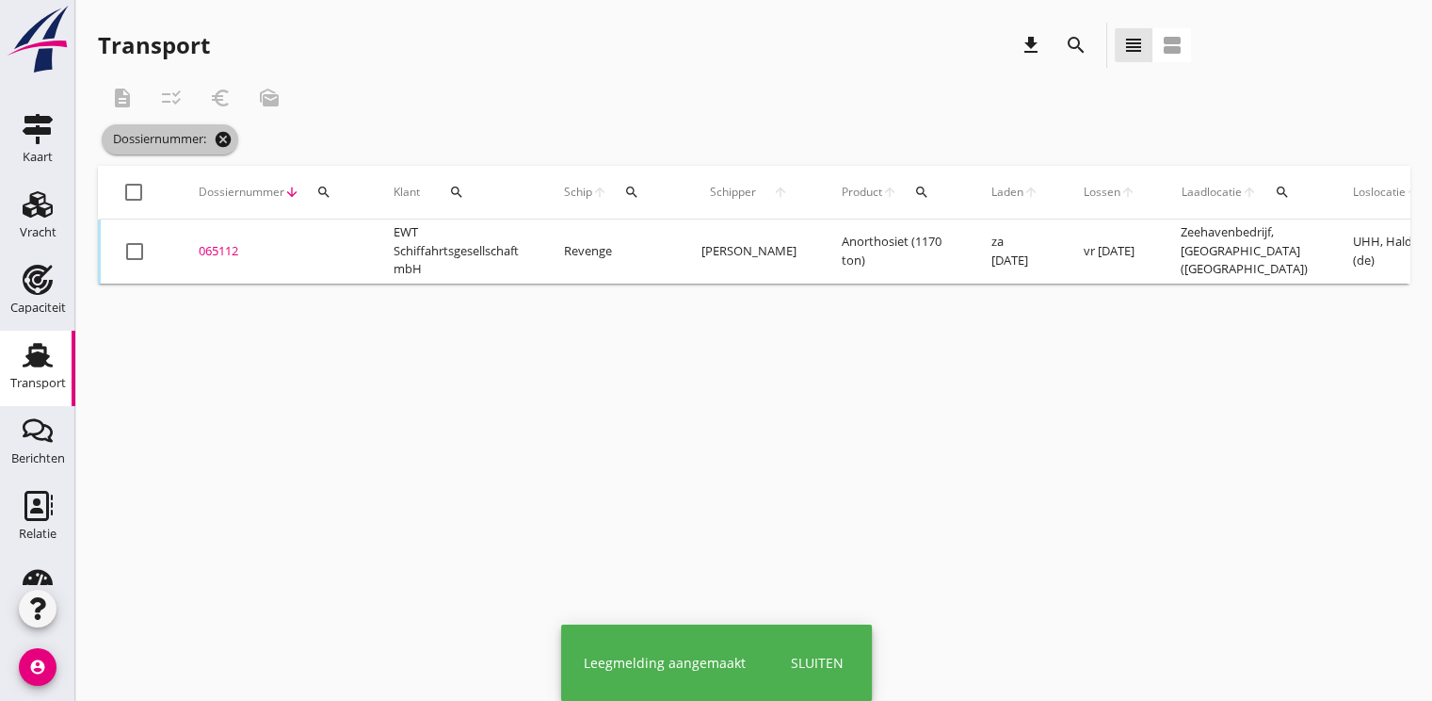
click at [226, 141] on icon "cancel" at bounding box center [223, 139] width 19 height 19
